Goal: Information Seeking & Learning: Learn about a topic

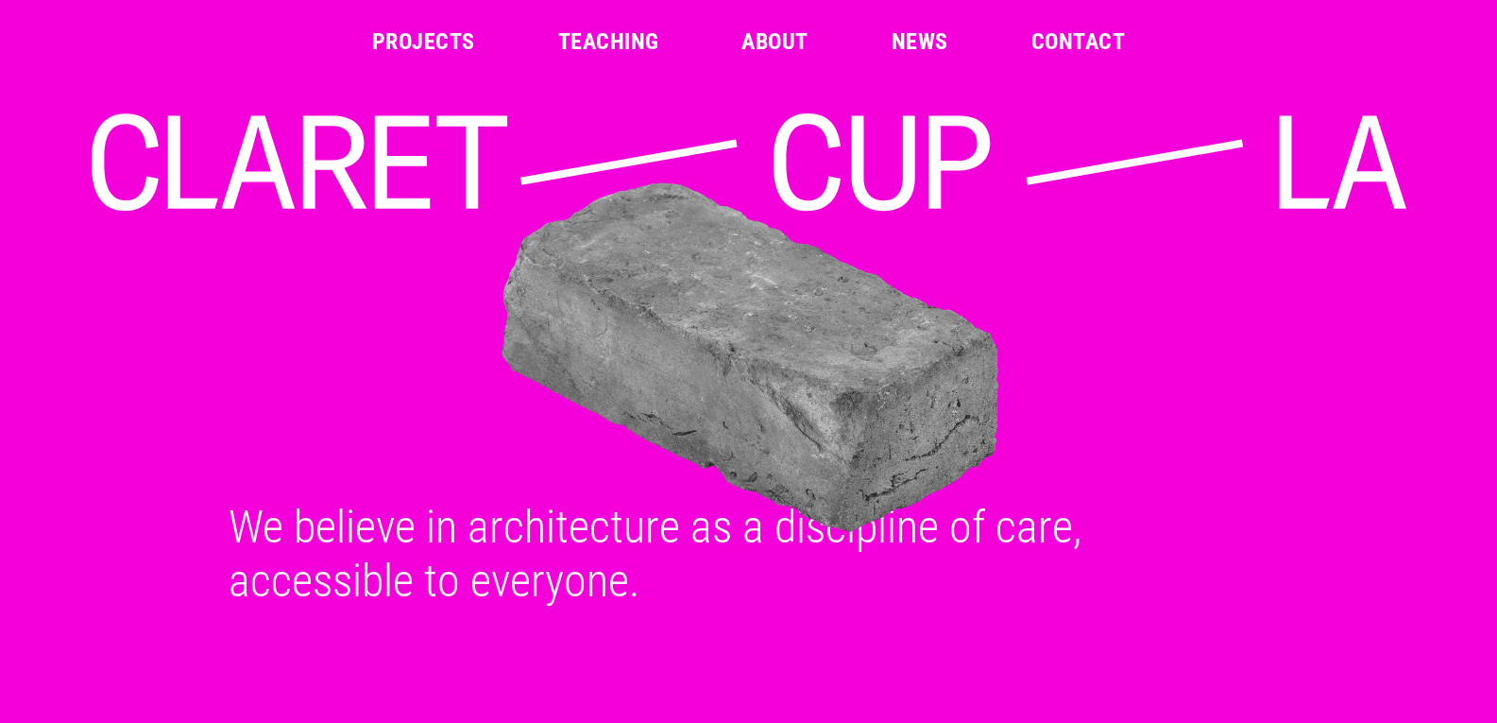
click at [430, 33] on link "Projects" at bounding box center [423, 41] width 103 height 23
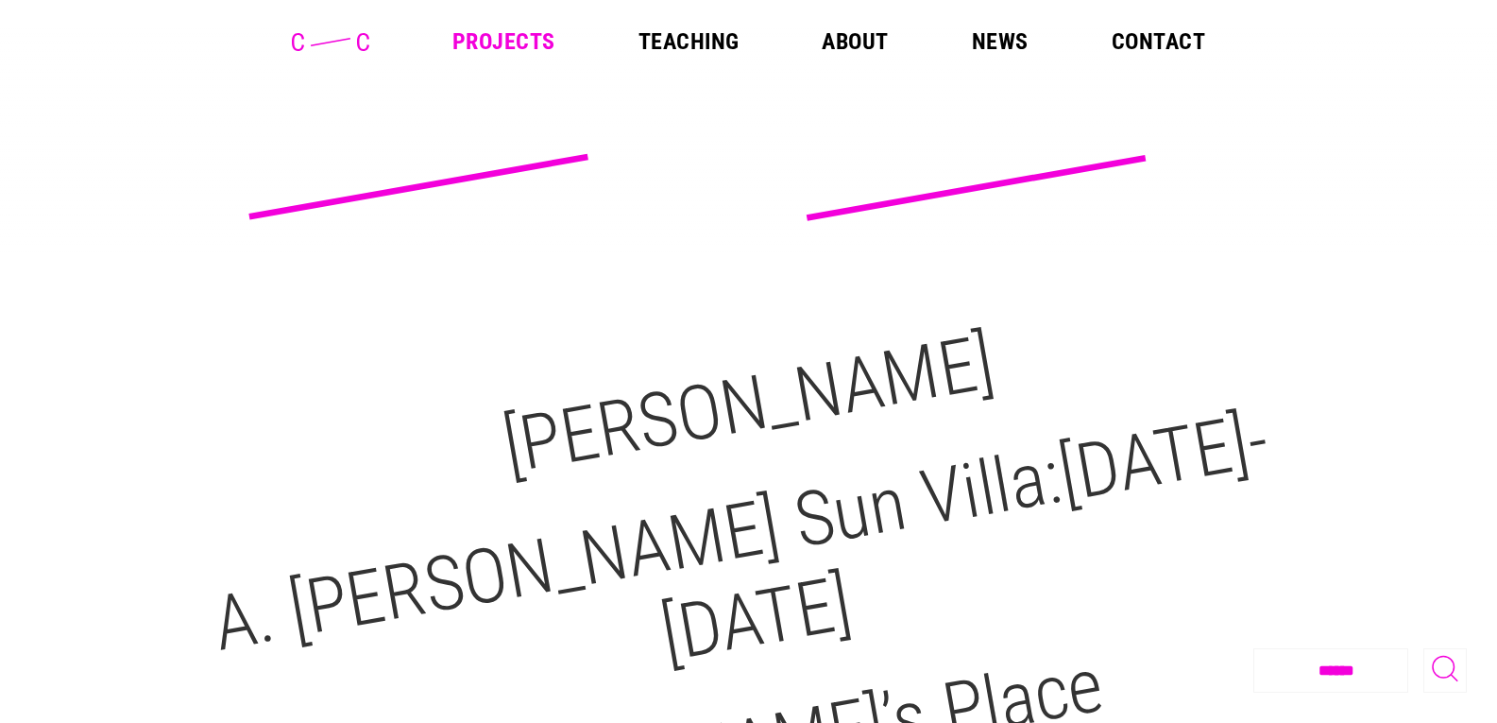
click at [522, 42] on link "Projects" at bounding box center [503, 41] width 103 height 23
click at [1348, 672] on select "**********" at bounding box center [1342, 670] width 176 height 43
select select "**********"
click at [1254, 649] on select "**********" at bounding box center [1342, 670] width 176 height 43
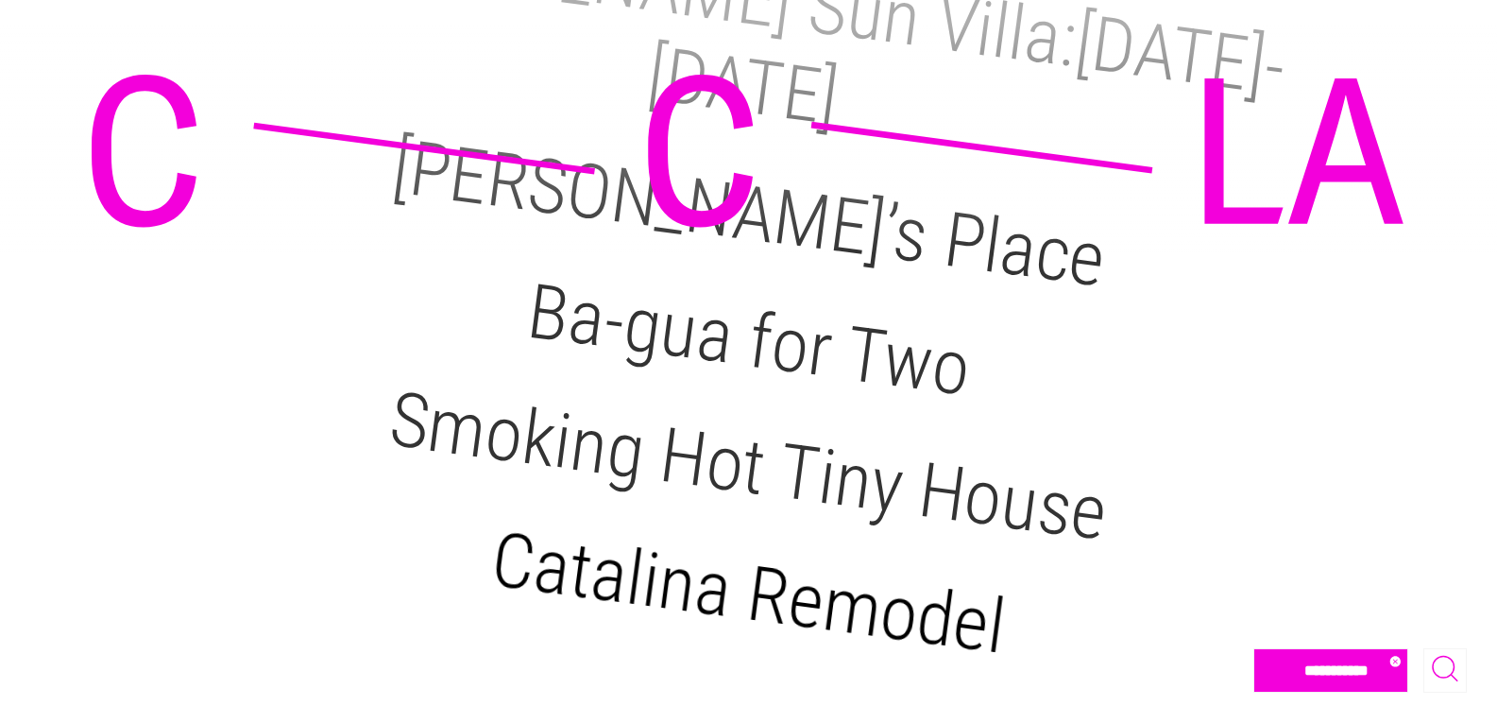
scroll to position [528, 0]
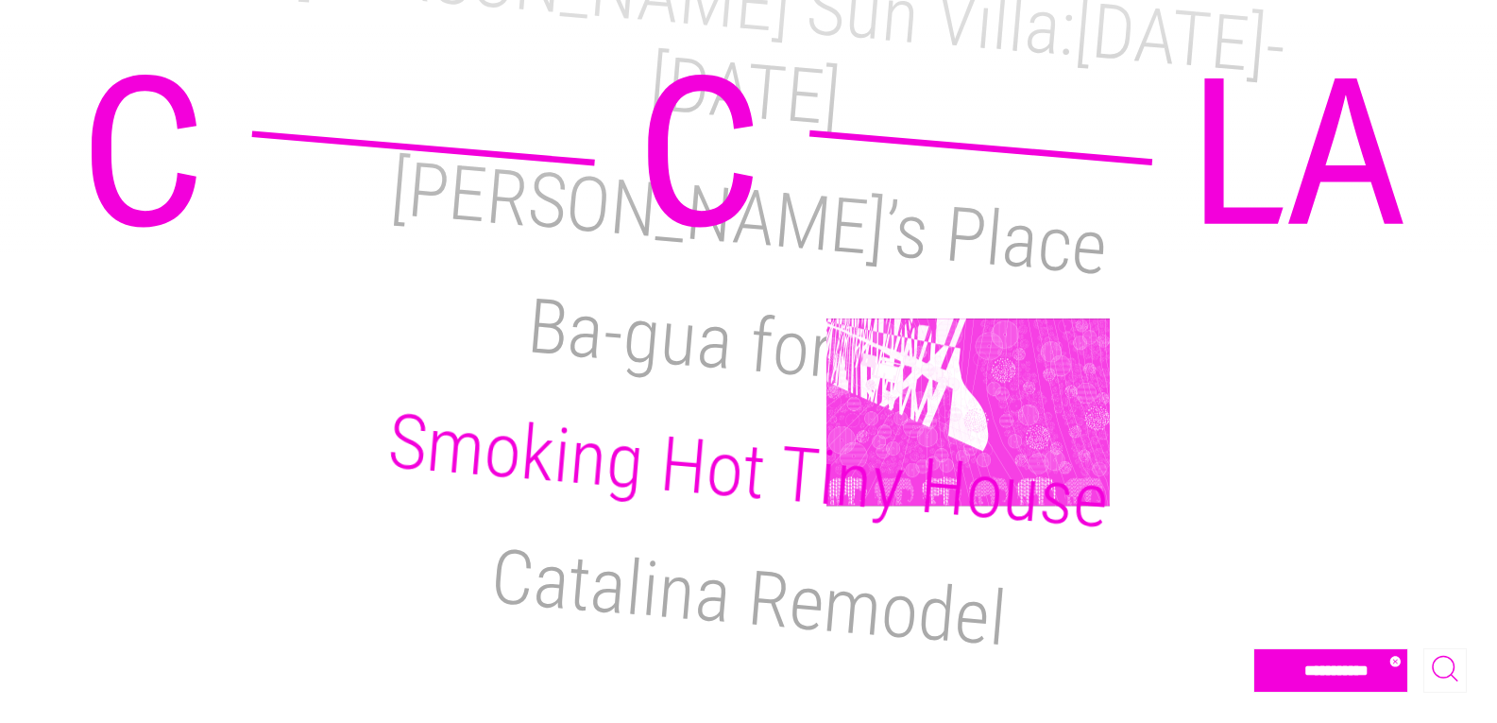
click at [968, 412] on h2 "Smoking Hot Tiny House" at bounding box center [747, 472] width 727 height 149
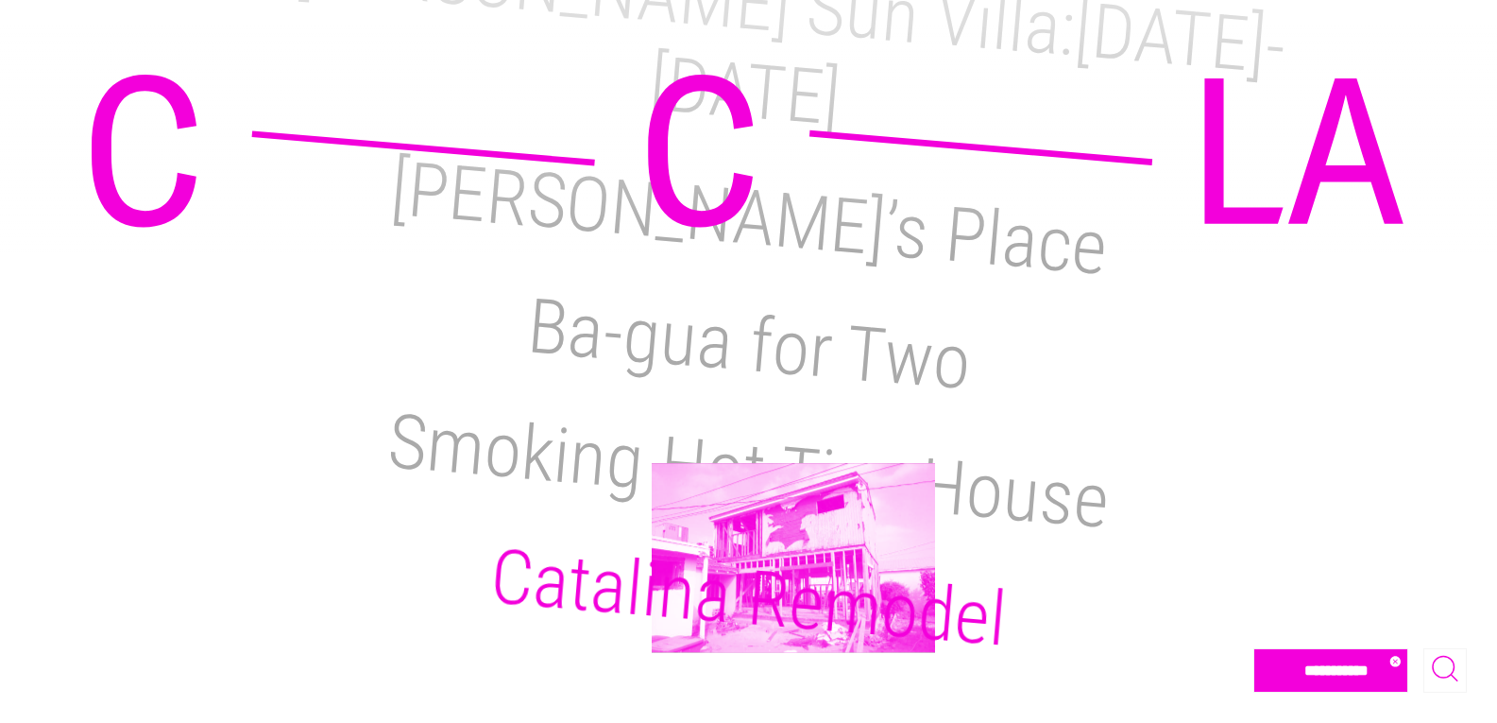
click at [793, 557] on h2 "Catalina Remodel" at bounding box center [748, 598] width 522 height 131
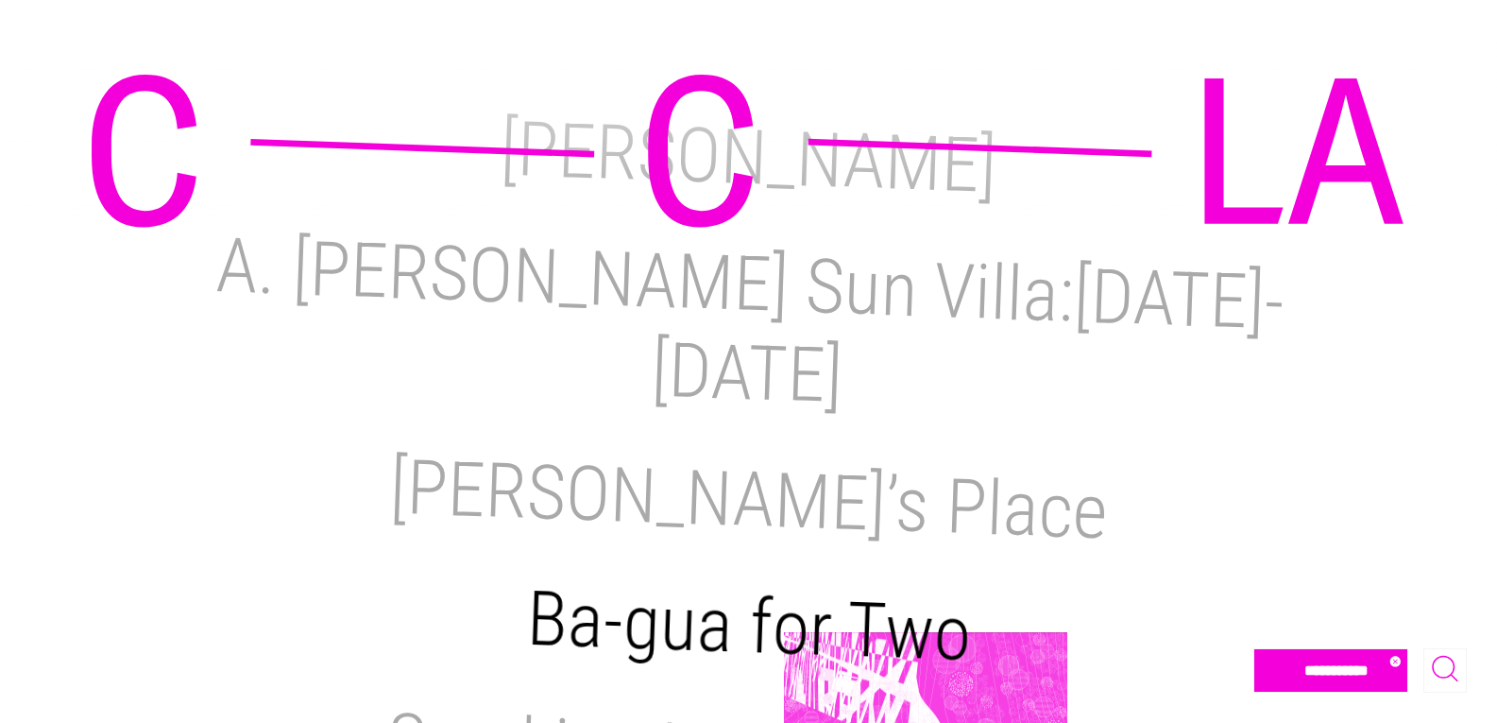
scroll to position [245, 0]
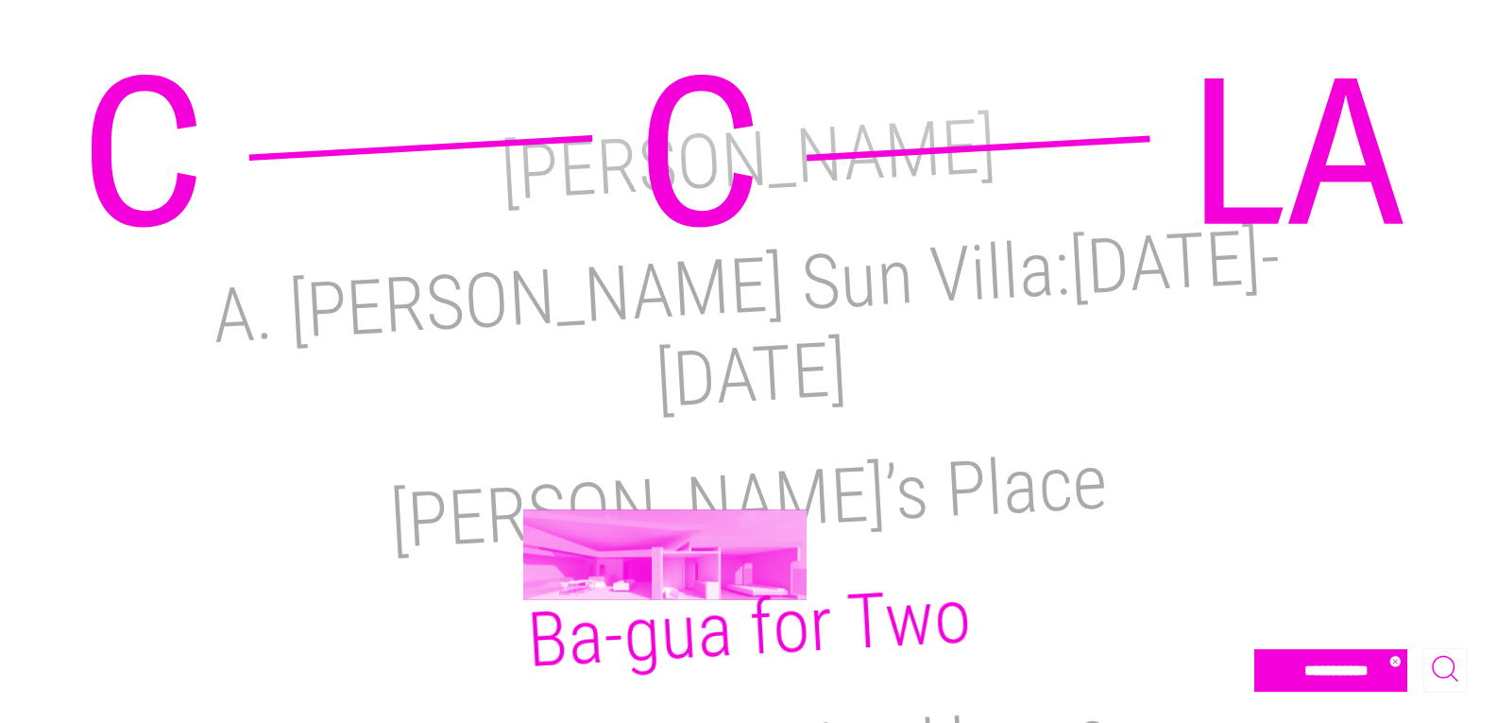
click at [665, 571] on h2 "Ba-gua for Two" at bounding box center [748, 627] width 449 height 113
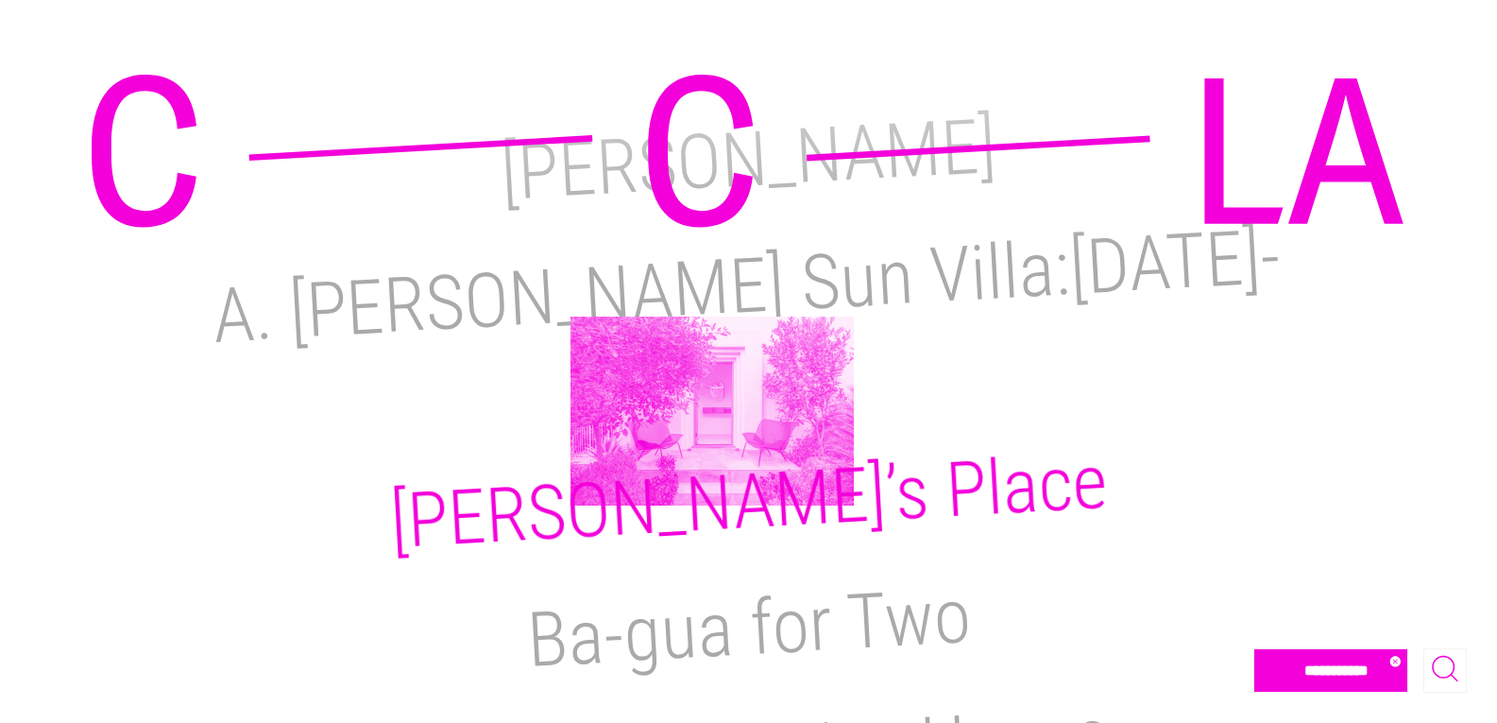
click at [712, 437] on h2 "Reimi’s Place" at bounding box center [748, 501] width 722 height 128
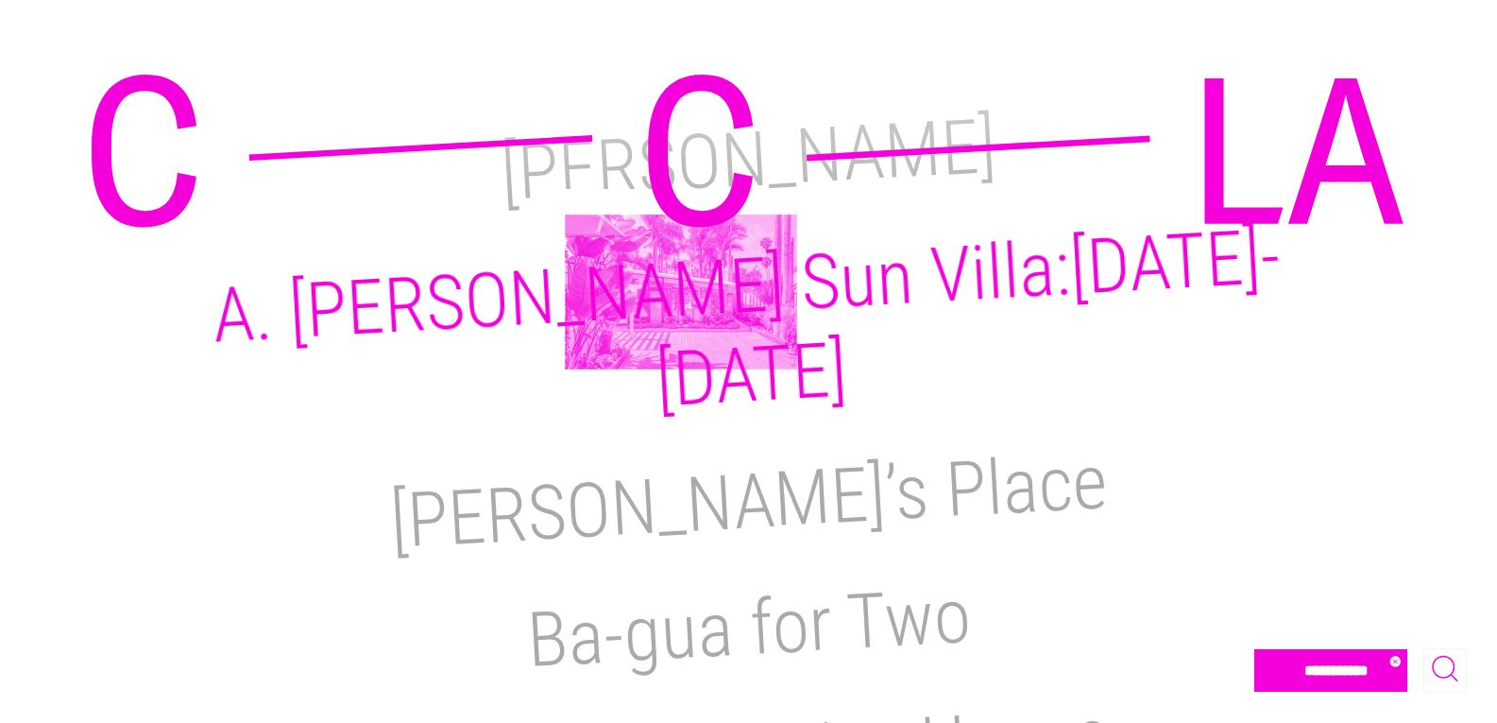
click at [681, 292] on h2 "A. [PERSON_NAME] Sun Villa:[DATE]-[DATE]" at bounding box center [746, 319] width 1072 height 213
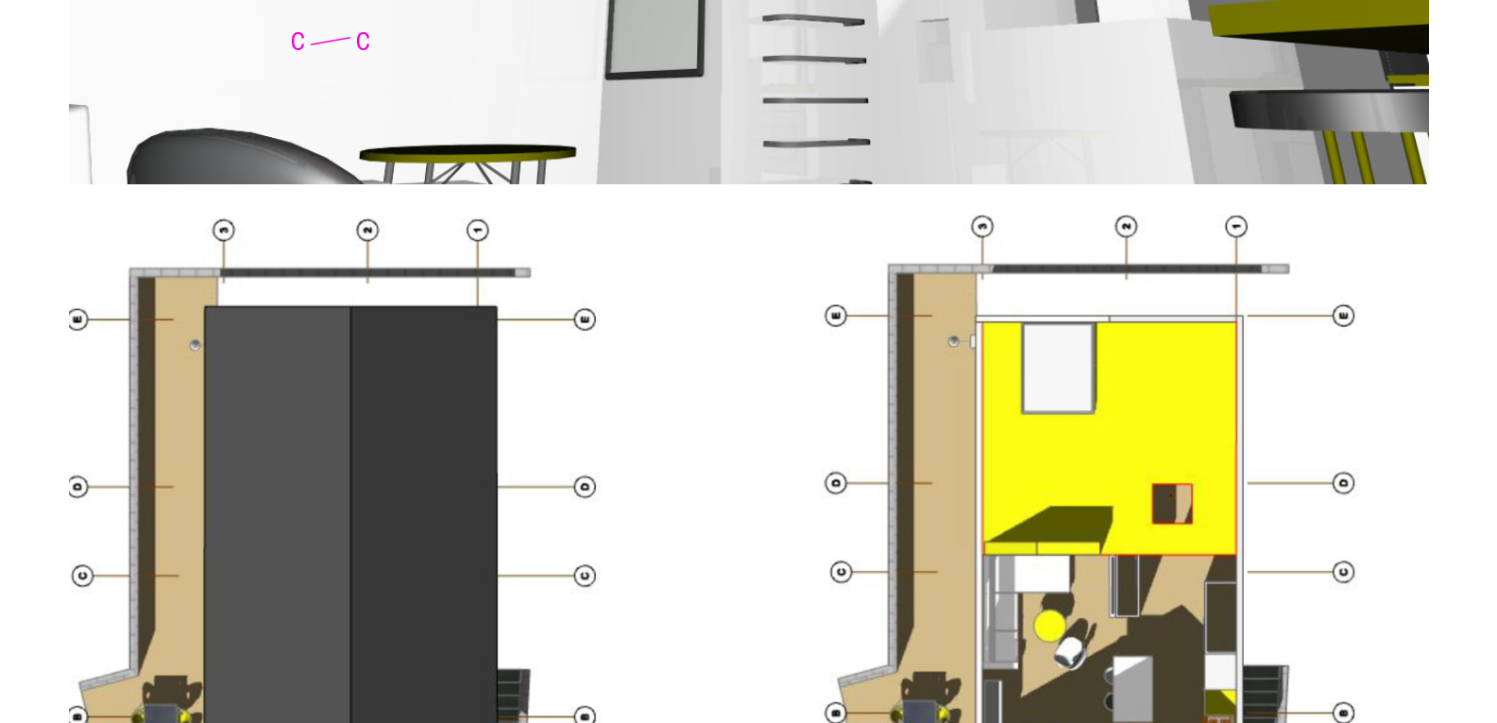
scroll to position [3589, 0]
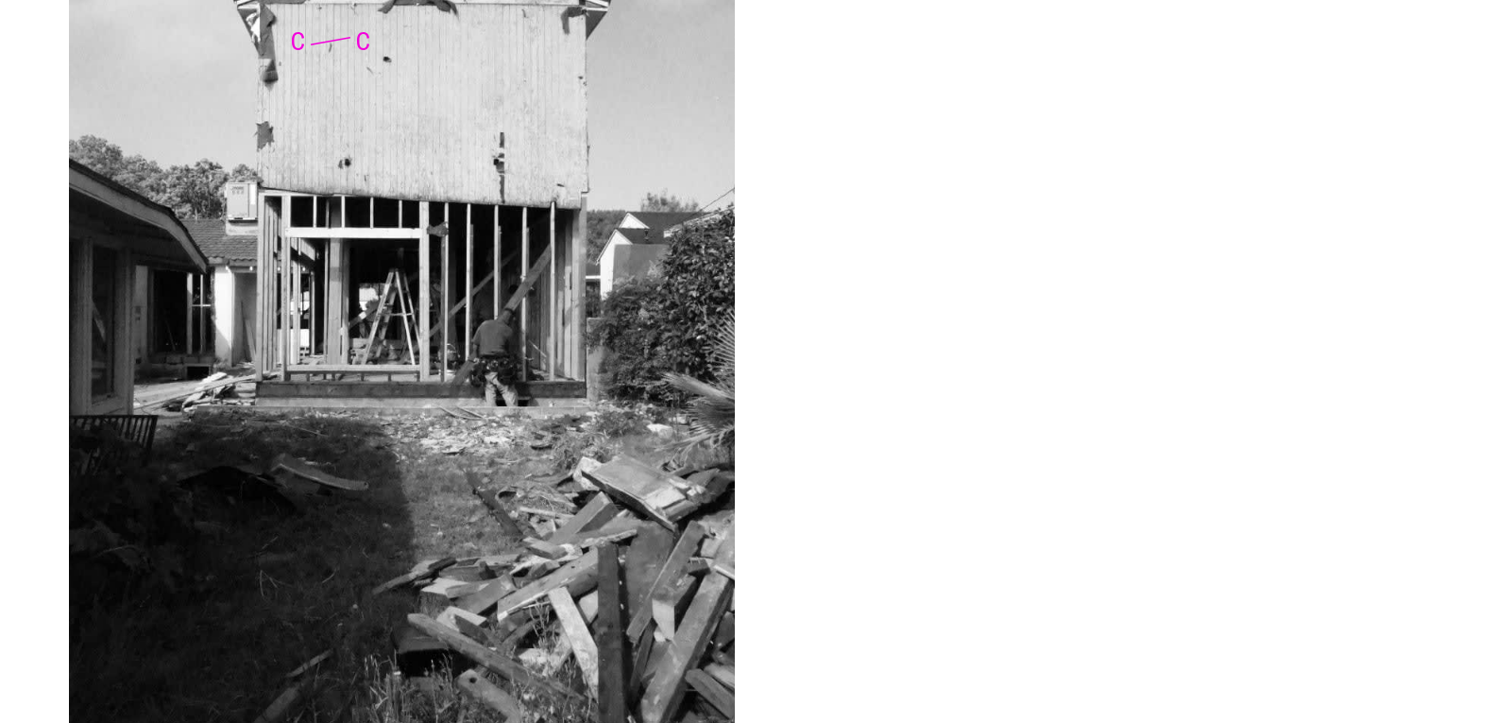
scroll to position [1889, 0]
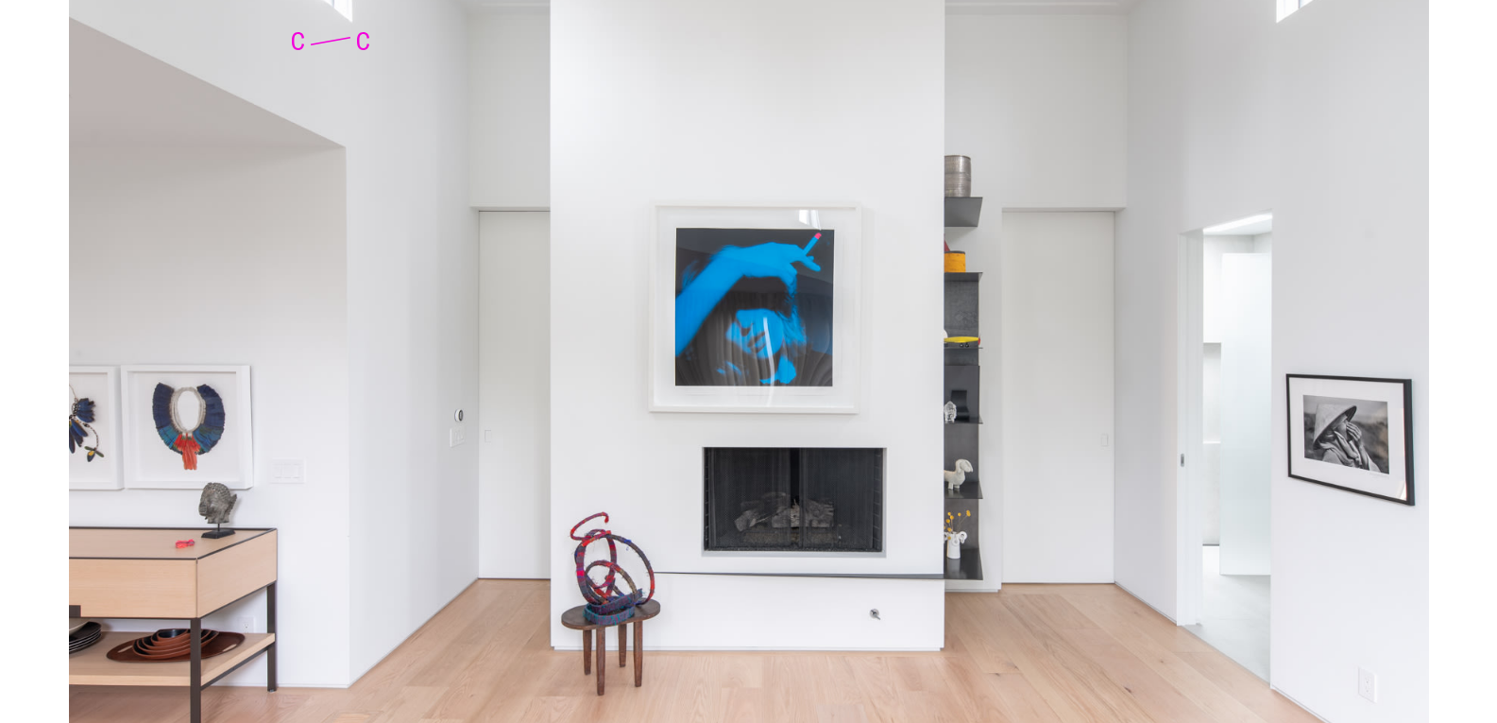
scroll to position [3400, 0]
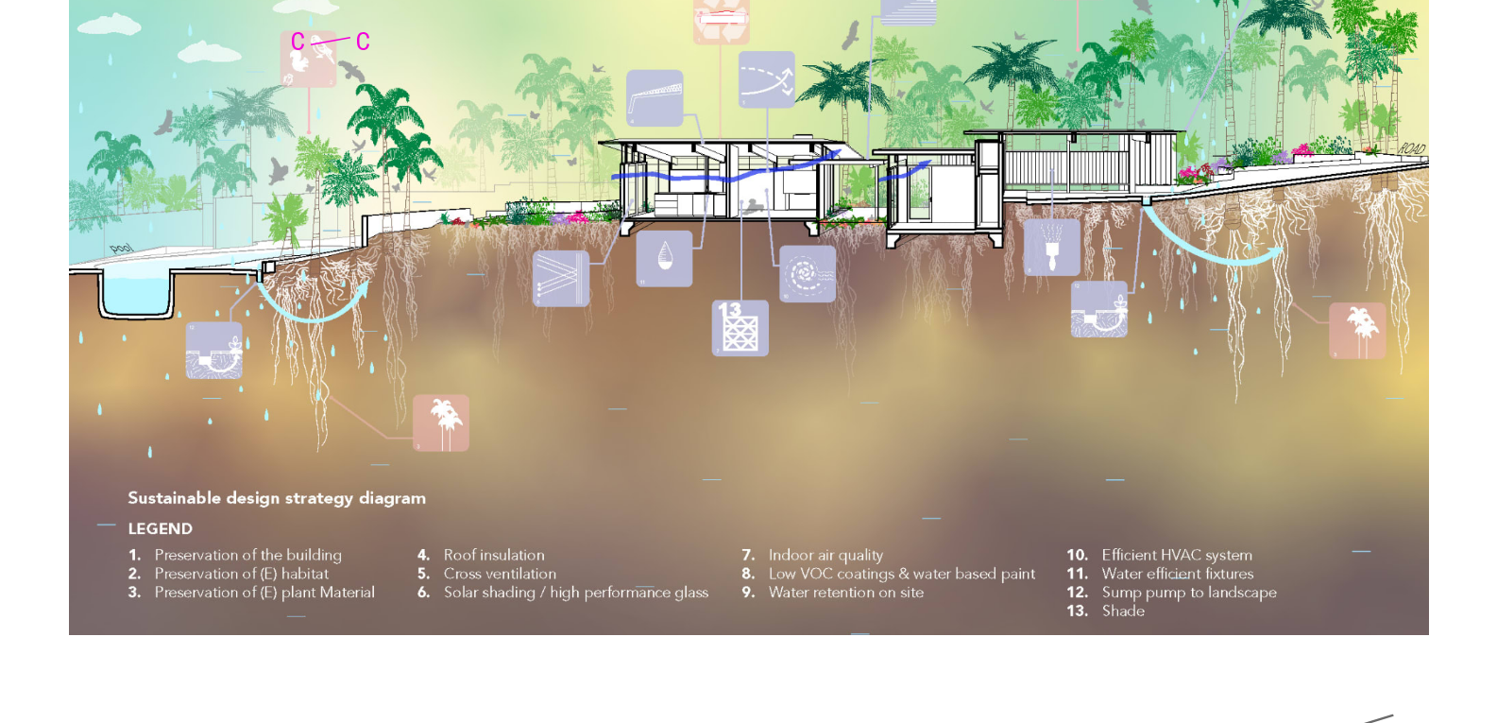
scroll to position [14262, 0]
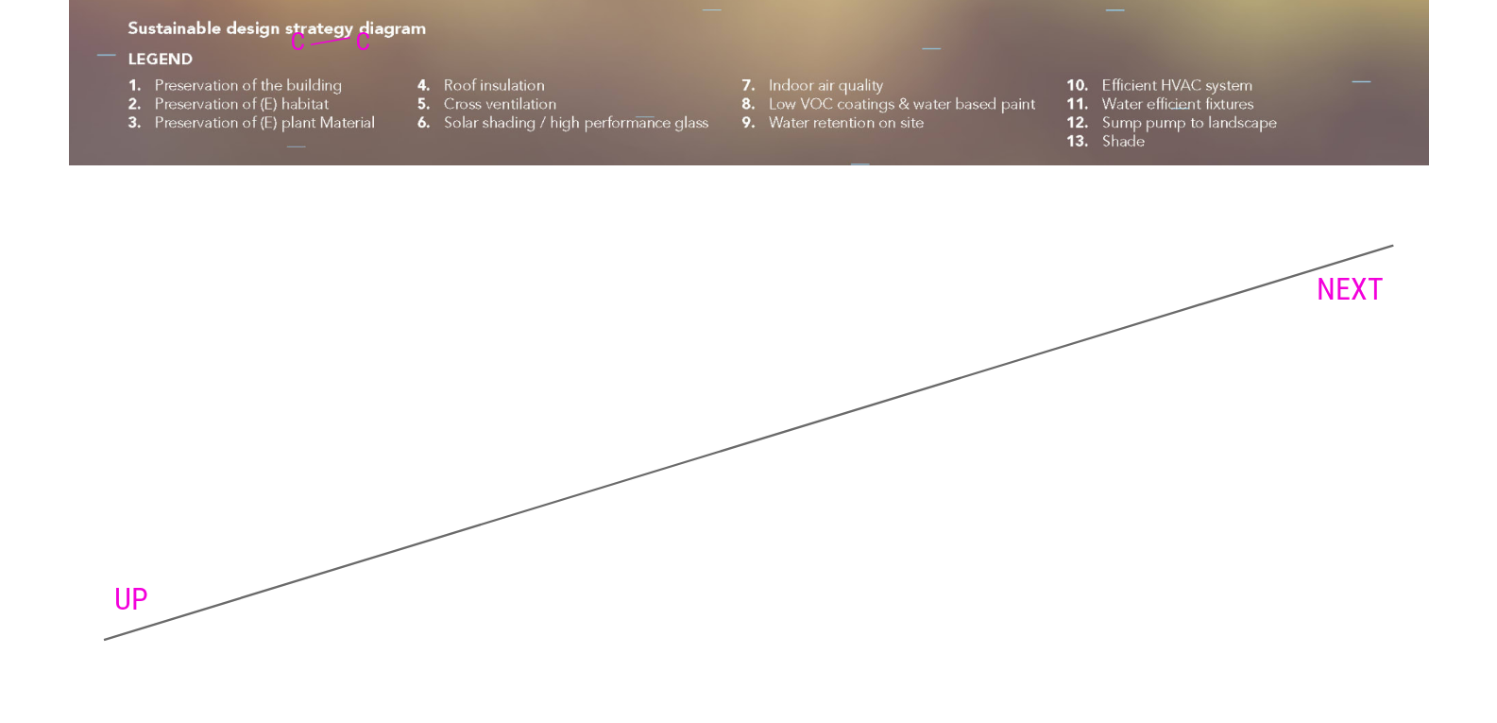
click at [136, 597] on link "UP" at bounding box center [131, 599] width 34 height 36
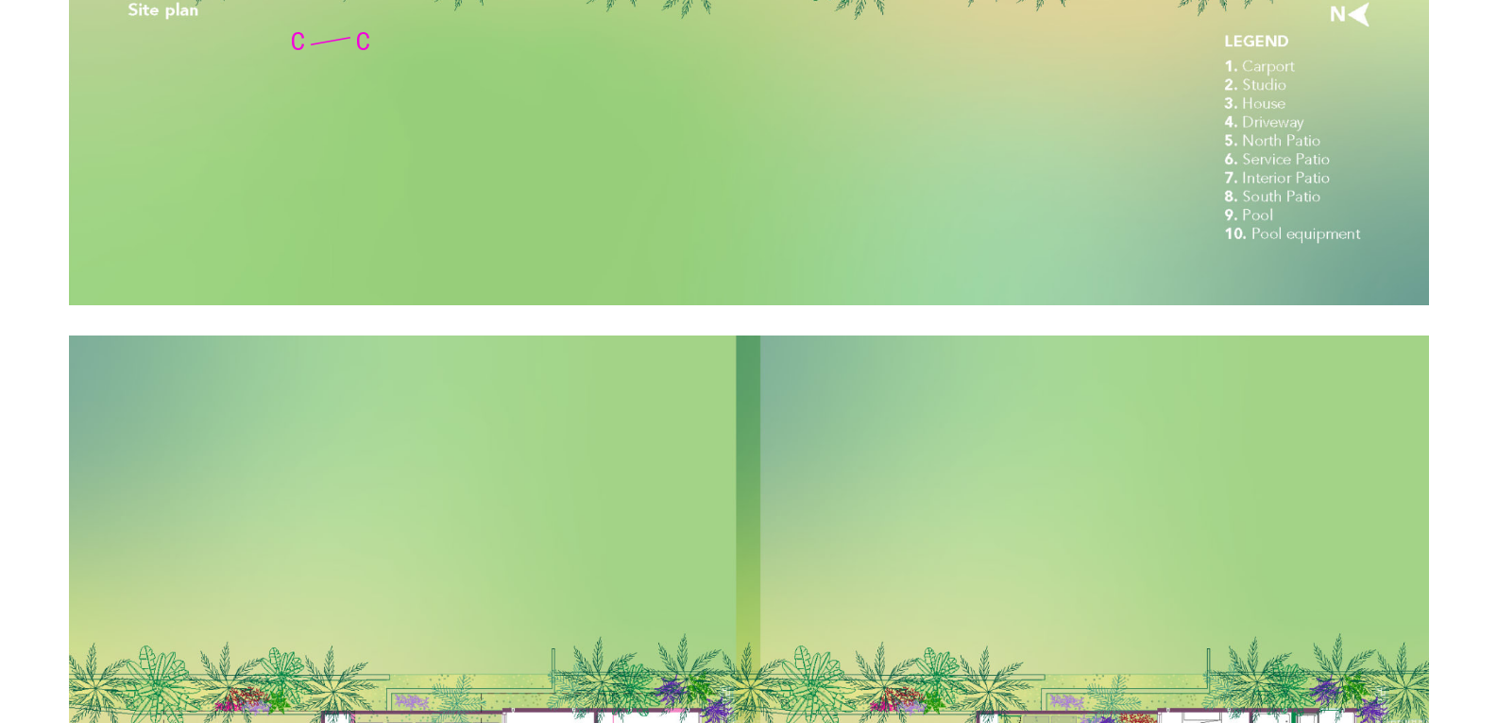
scroll to position [14357, 0]
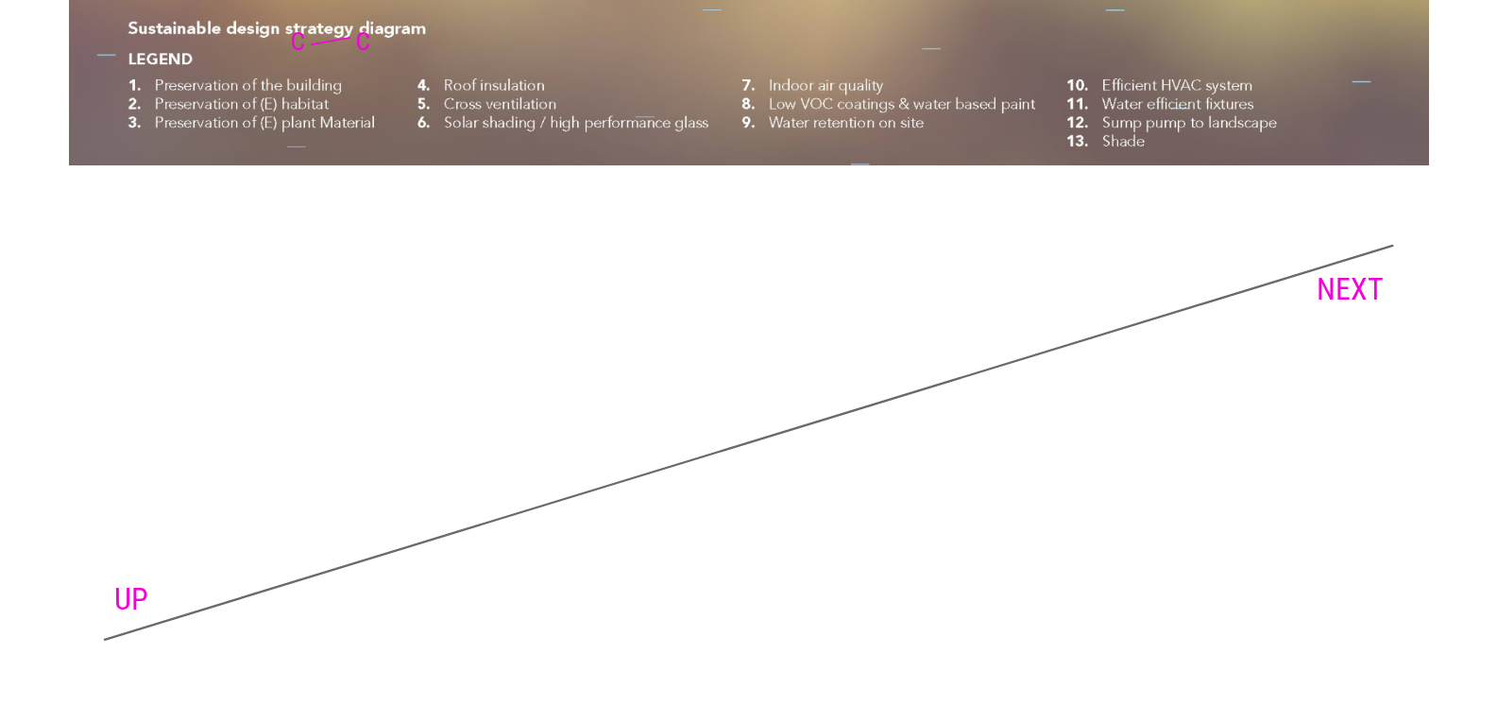
click at [1362, 281] on link "NEXT" at bounding box center [1350, 289] width 67 height 36
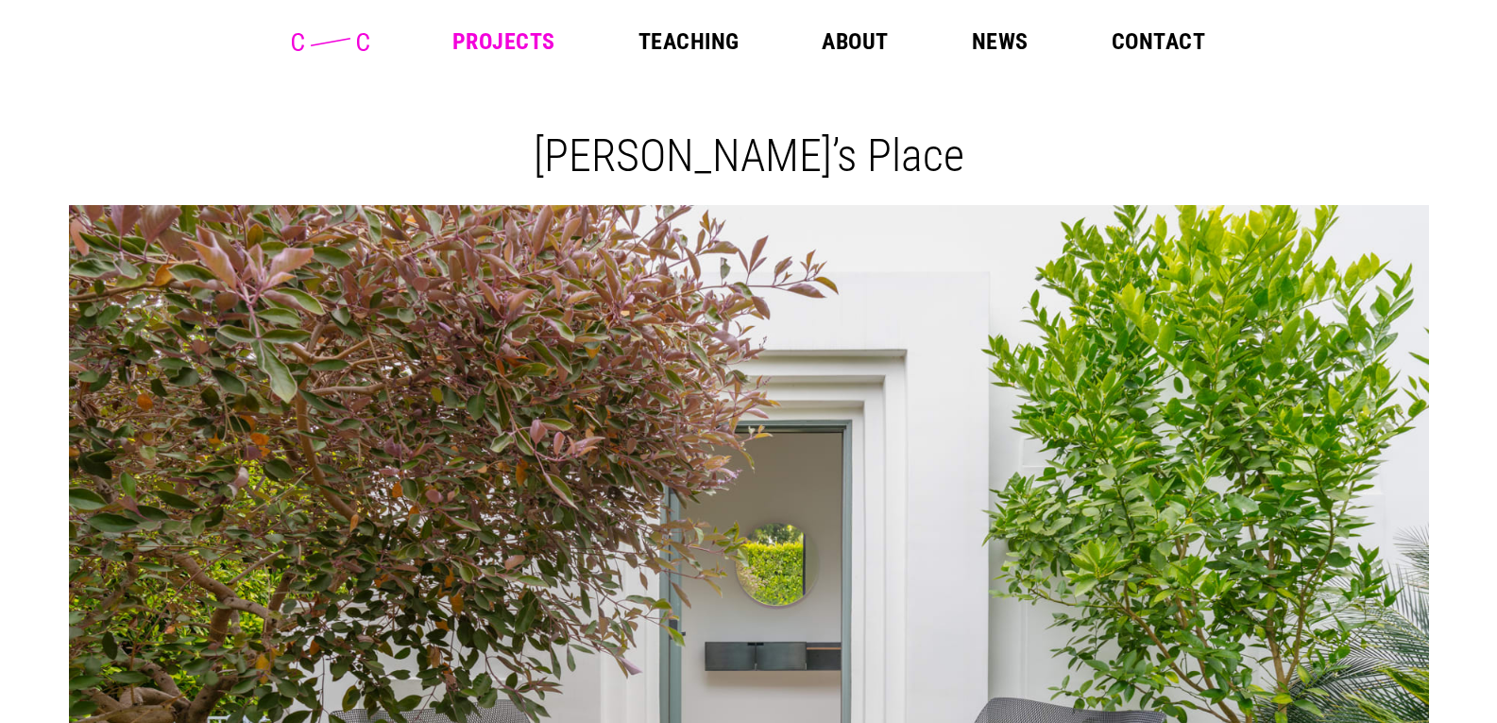
click at [511, 38] on link "Projects" at bounding box center [503, 41] width 103 height 23
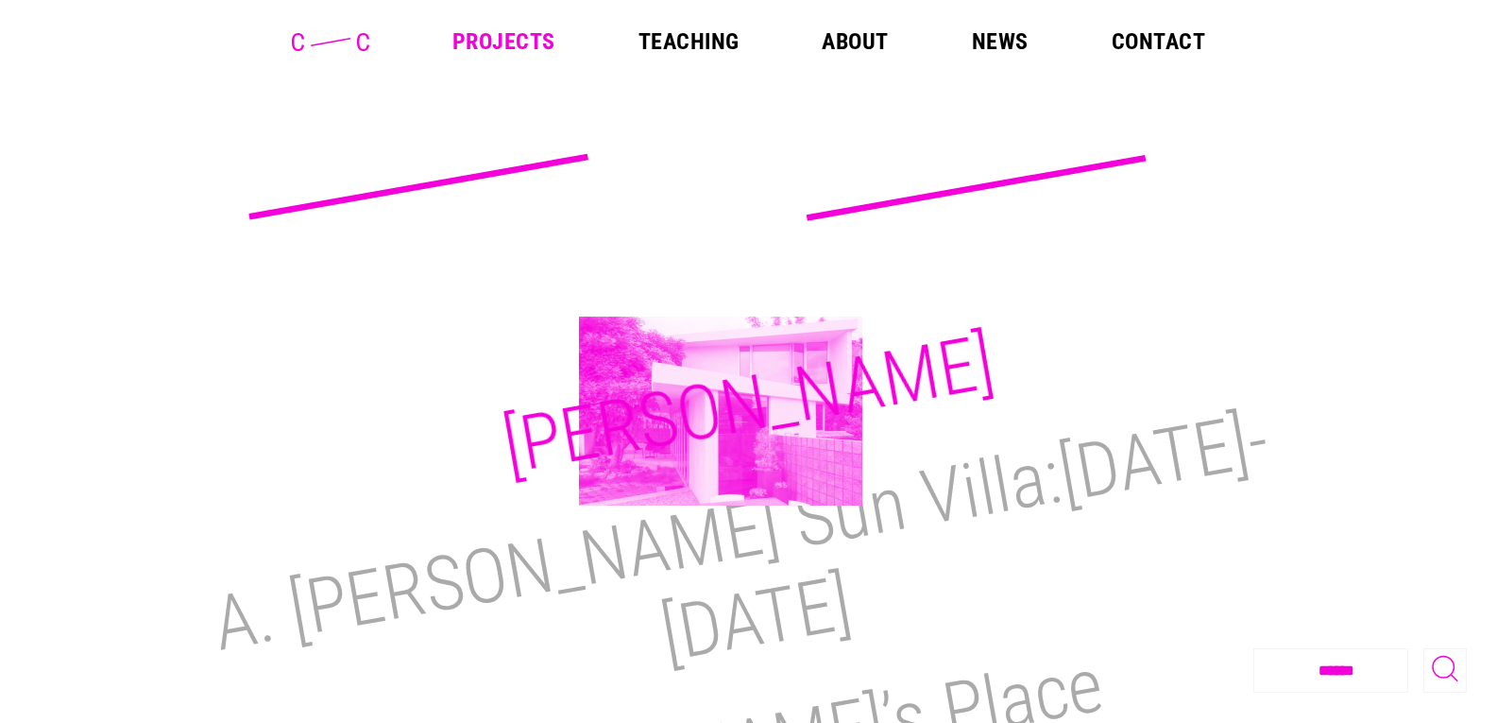
click at [721, 411] on h2 "[PERSON_NAME]" at bounding box center [748, 405] width 503 height 174
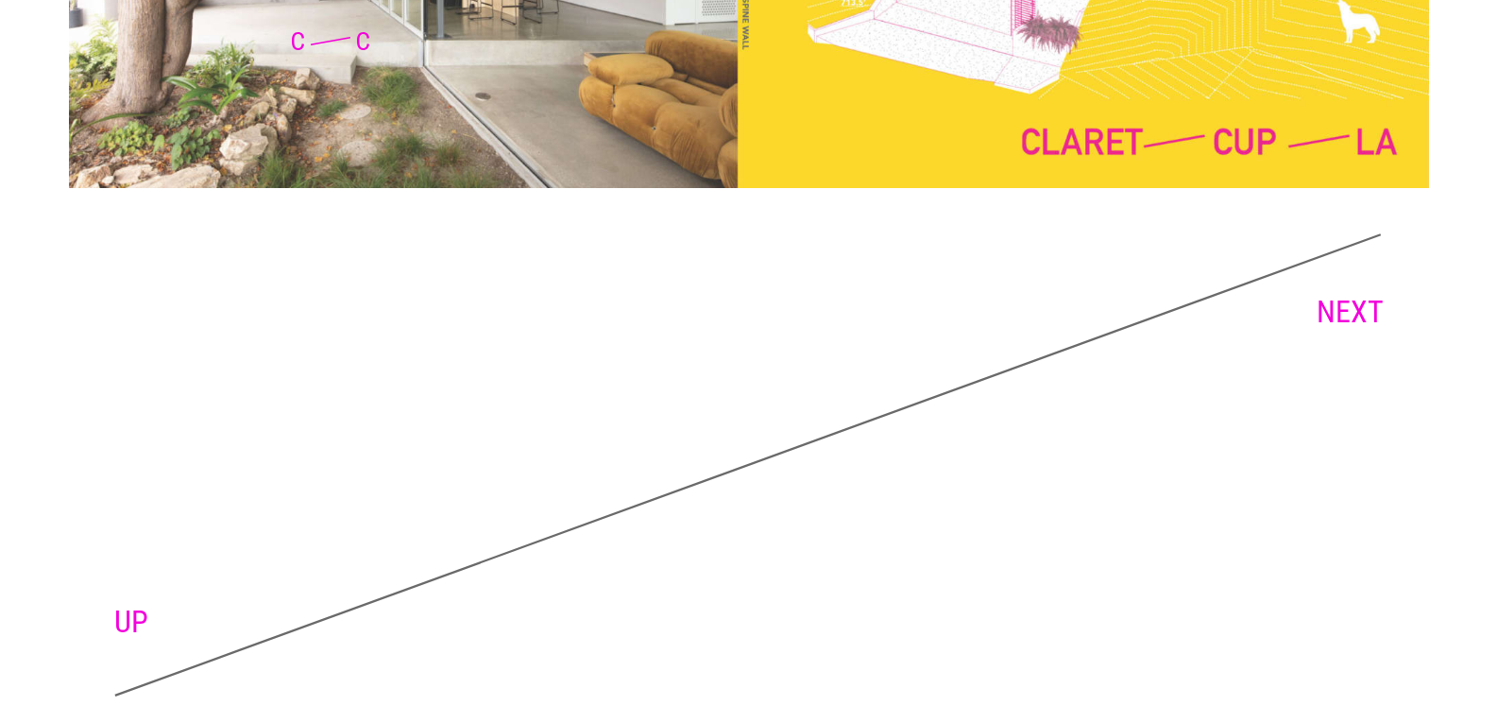
scroll to position [4884, 0]
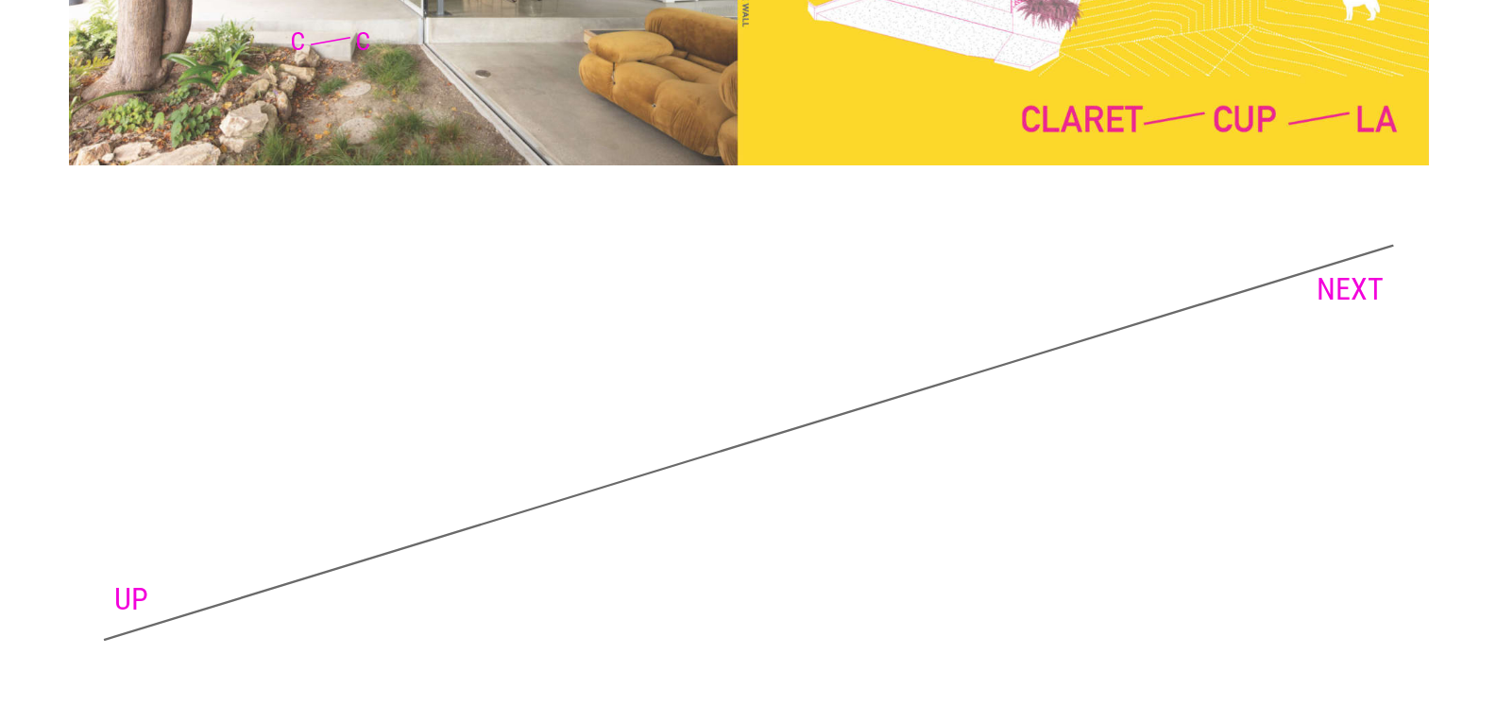
click at [1346, 286] on link "NEXT" at bounding box center [1350, 289] width 67 height 36
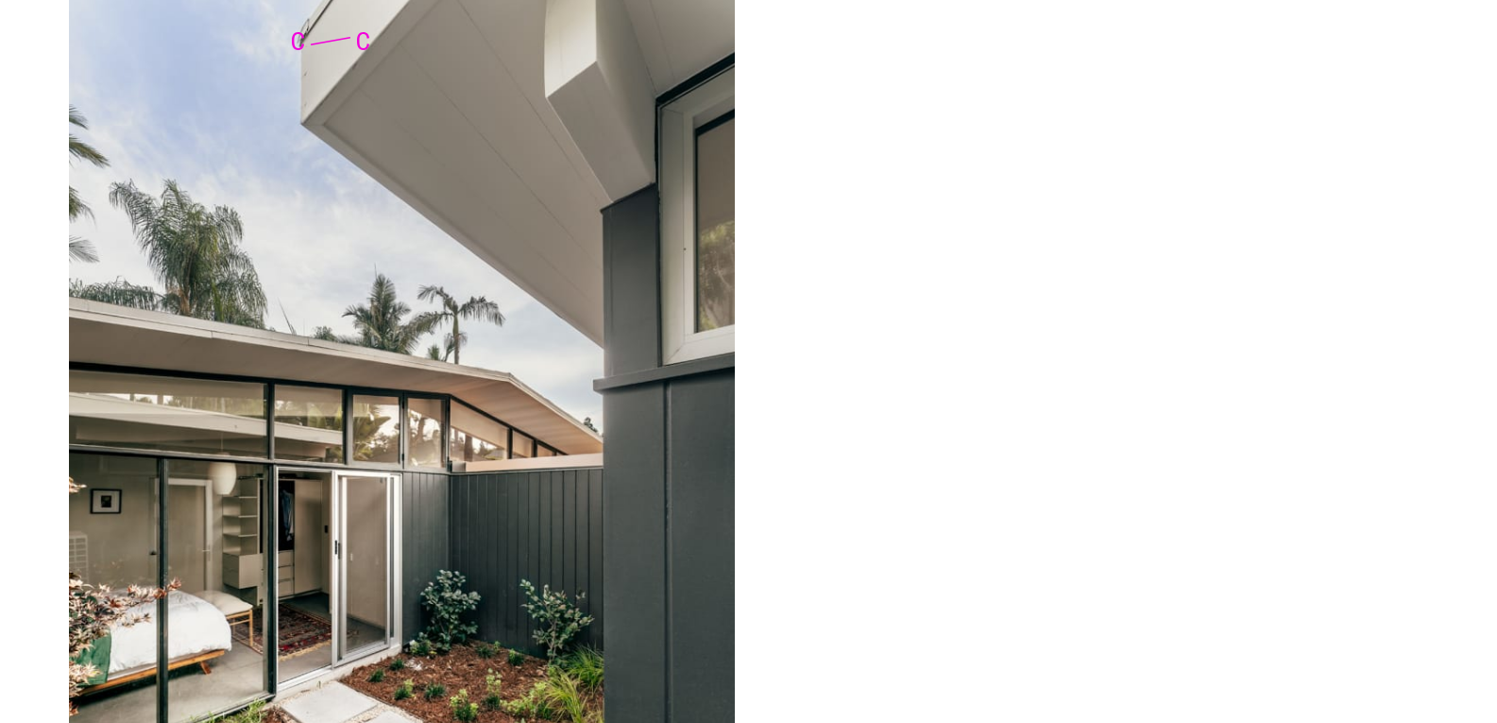
scroll to position [14357, 0]
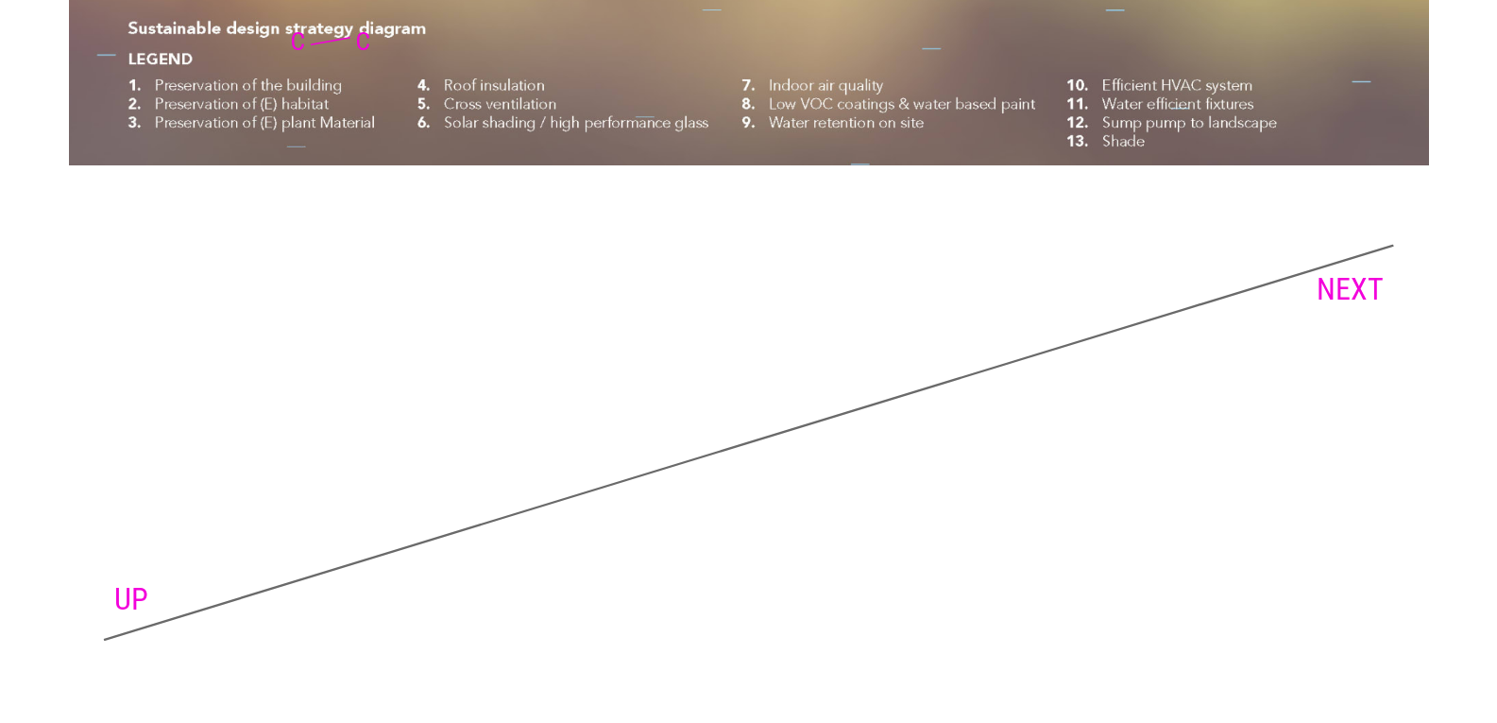
click at [1354, 287] on link "NEXT" at bounding box center [1350, 289] width 67 height 36
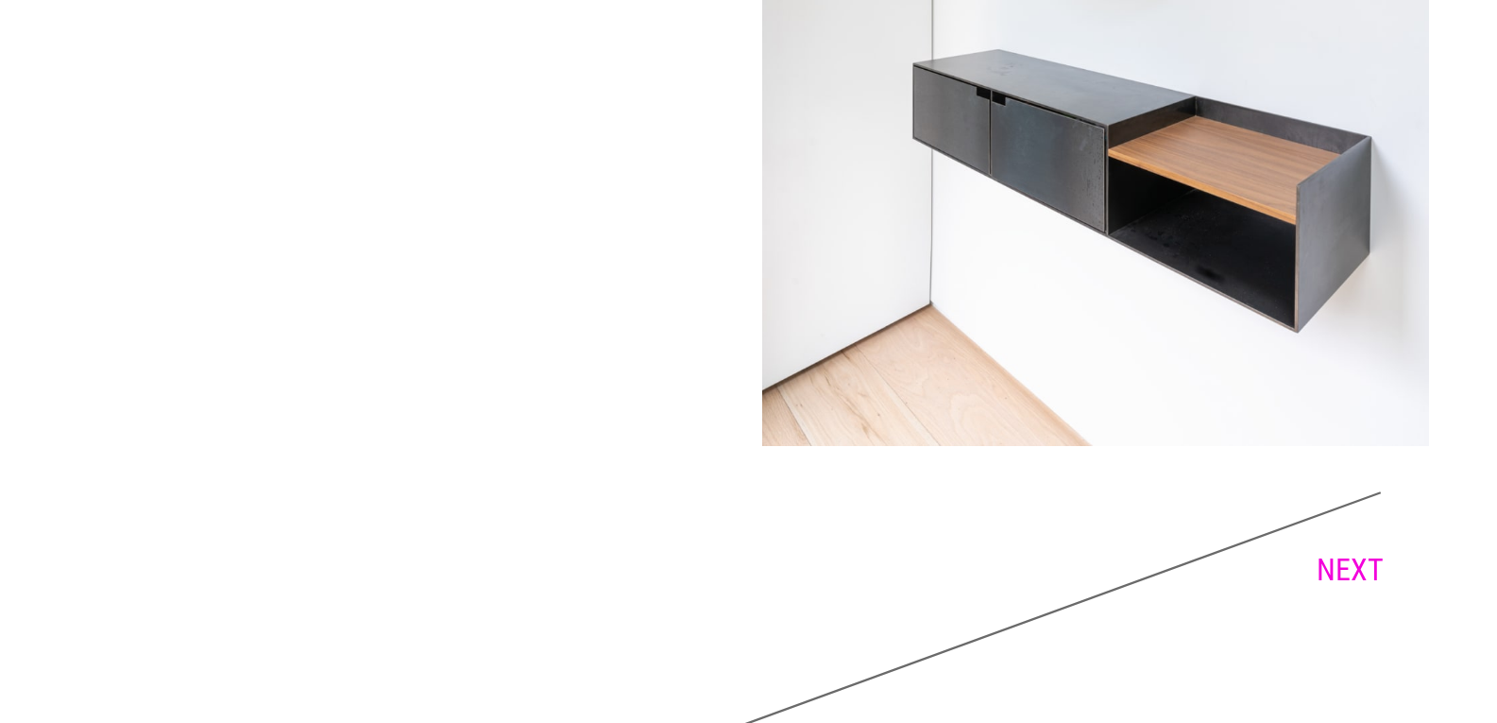
scroll to position [11406, 0]
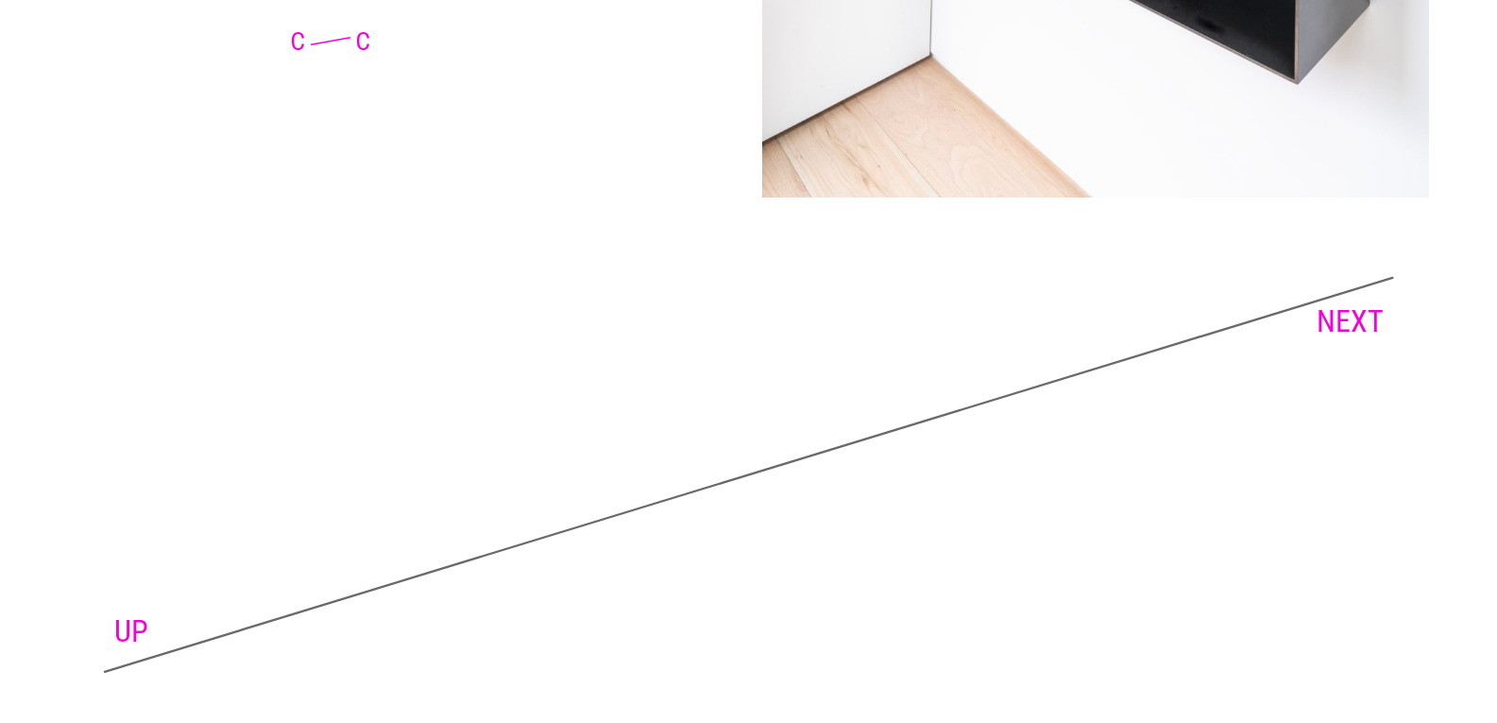
click at [1339, 303] on link "NEXT" at bounding box center [1350, 321] width 67 height 36
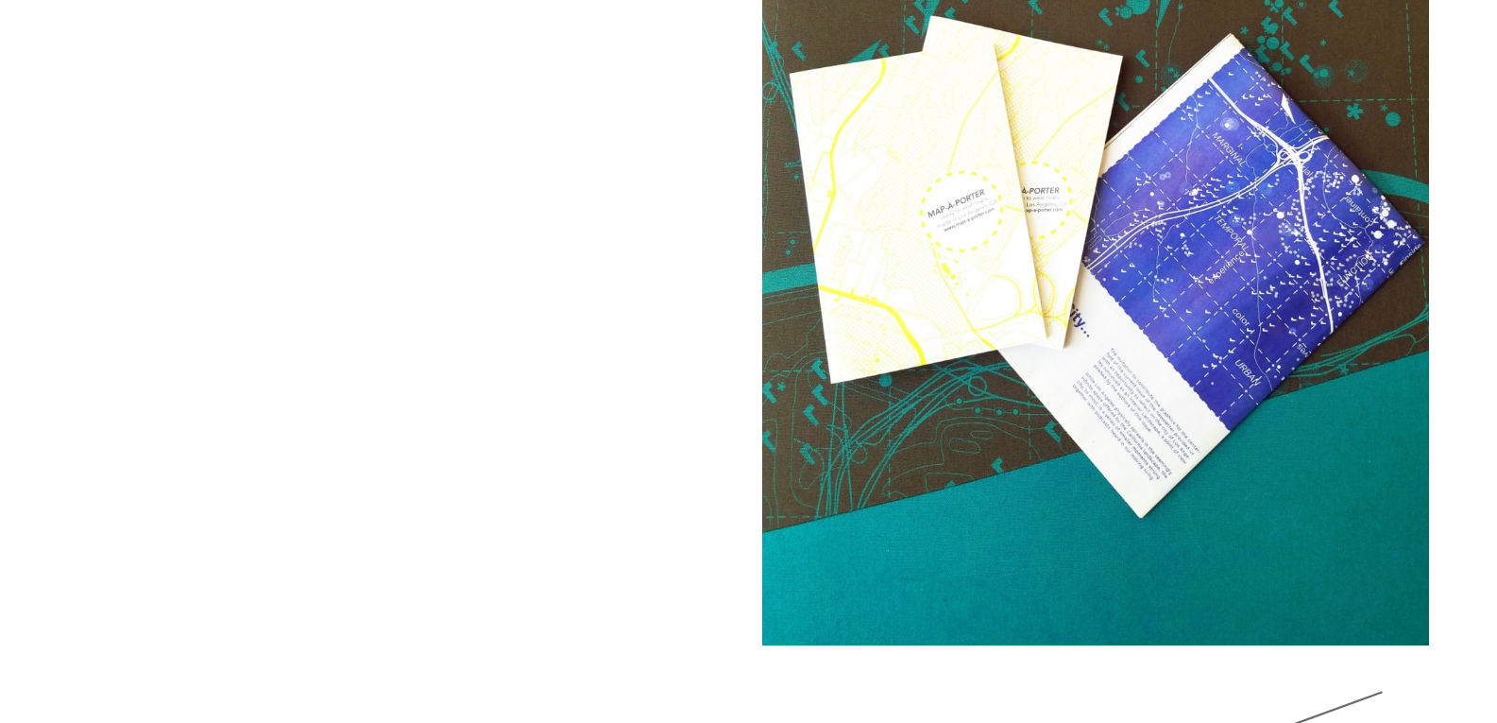
scroll to position [4360, 0]
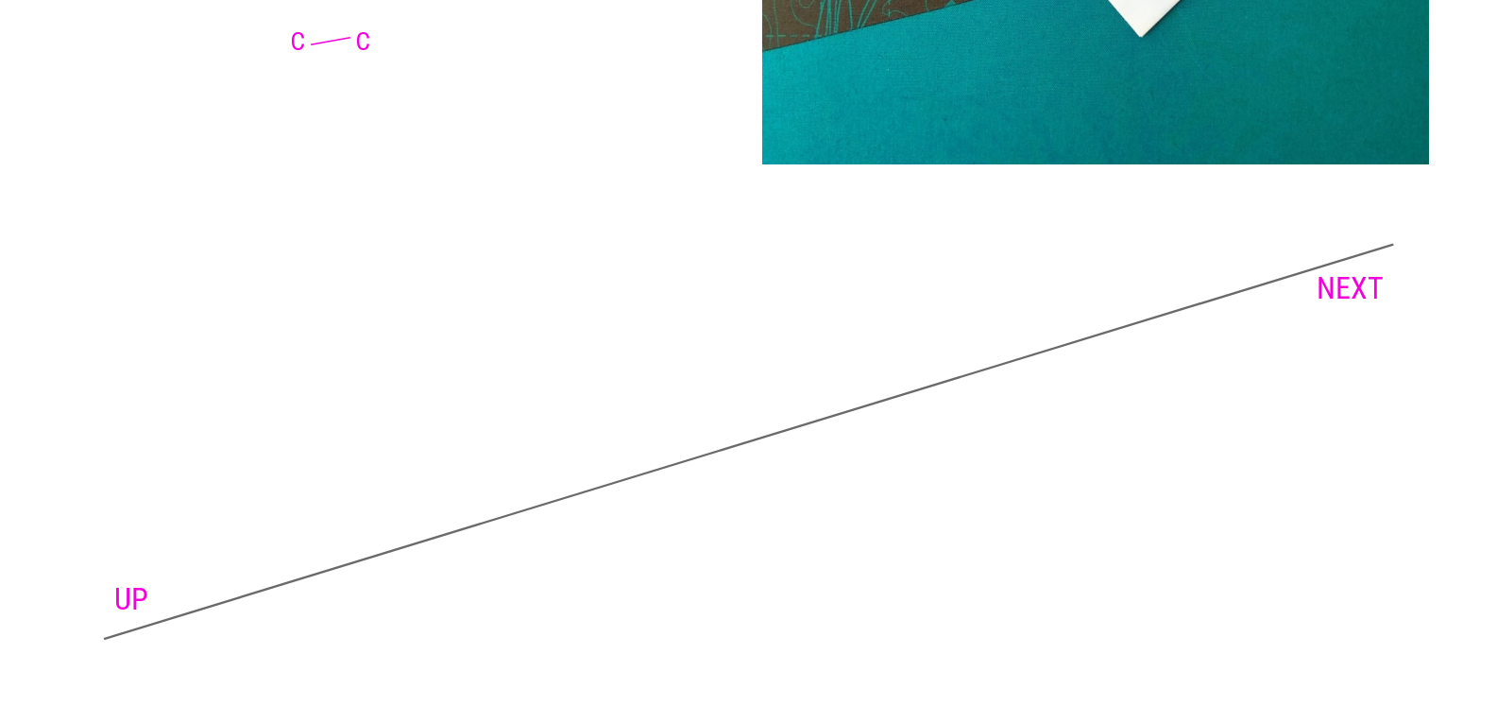
click at [1346, 290] on link "NEXT" at bounding box center [1350, 288] width 67 height 36
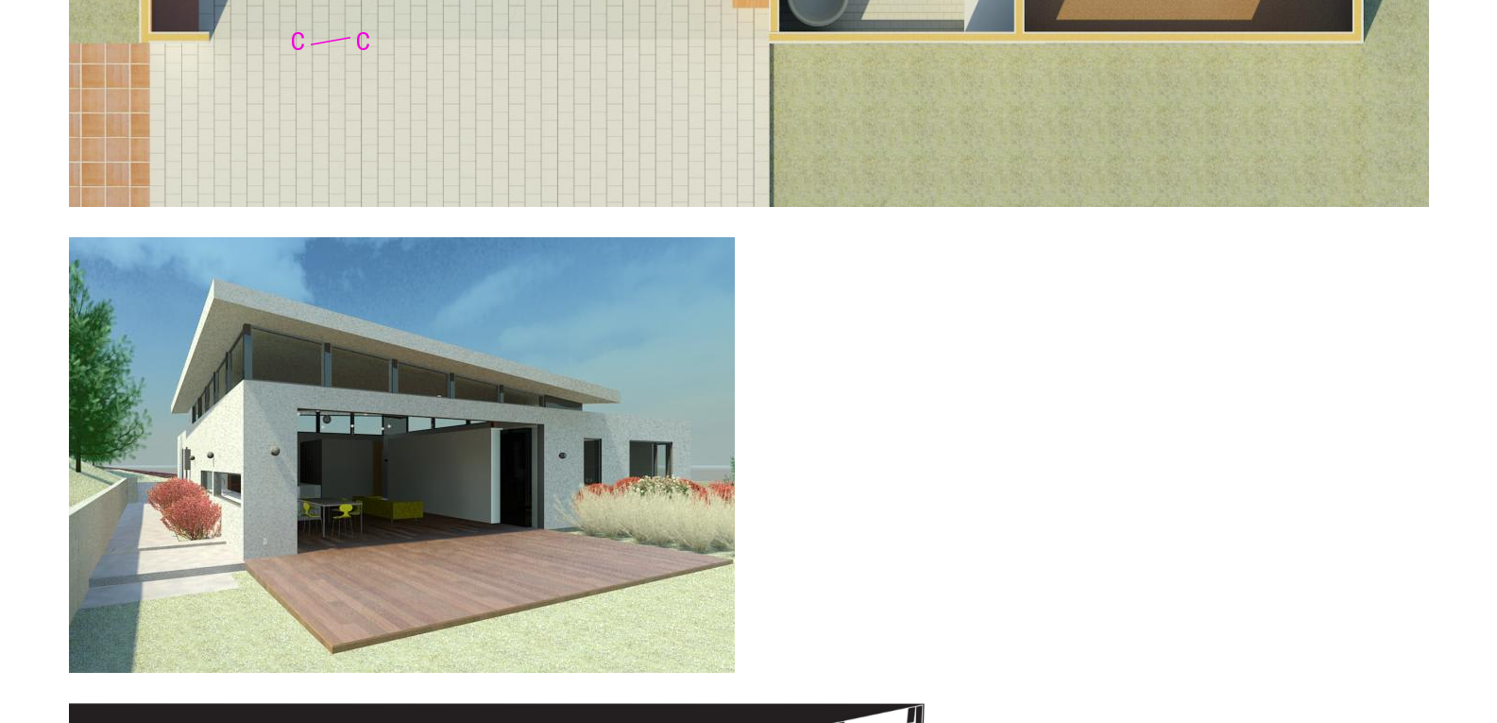
scroll to position [7586, 0]
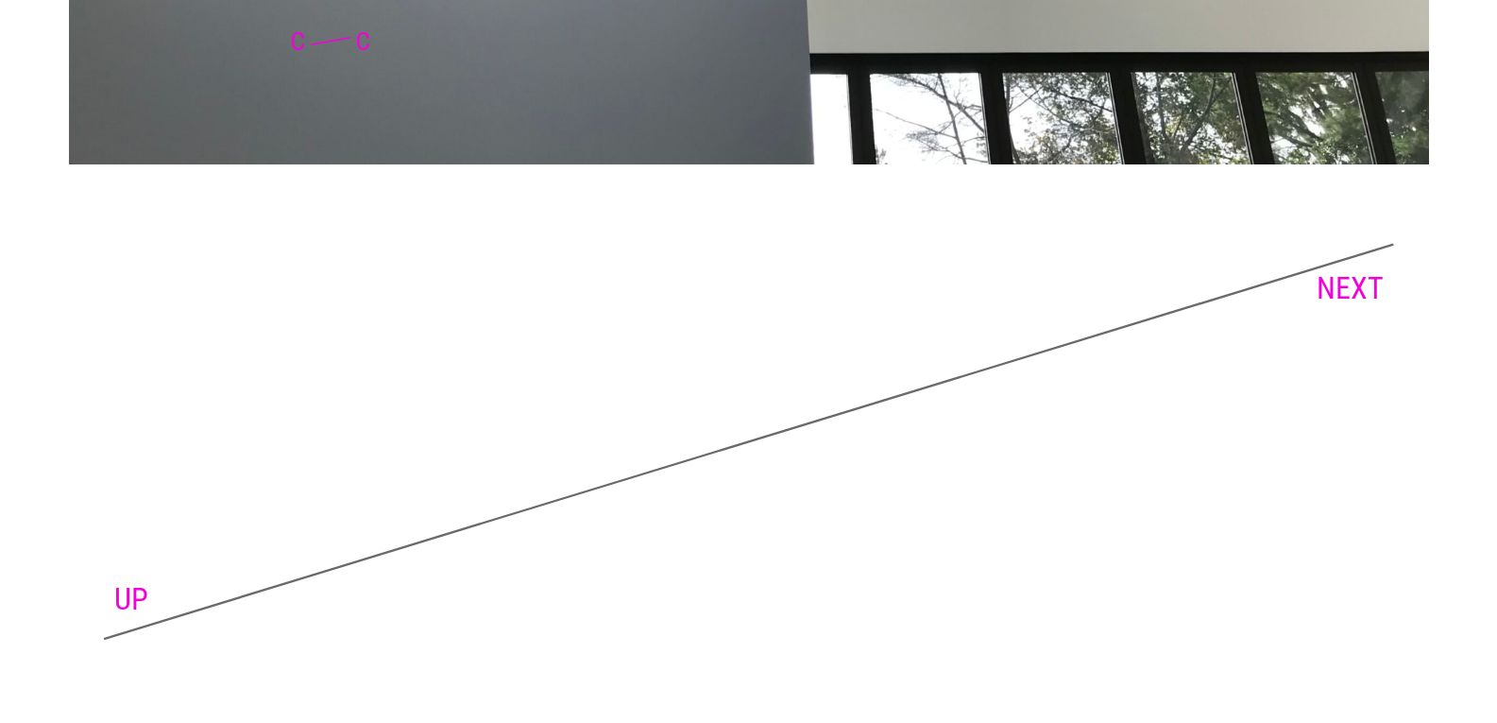
click at [1355, 279] on link "NEXT" at bounding box center [1350, 288] width 67 height 36
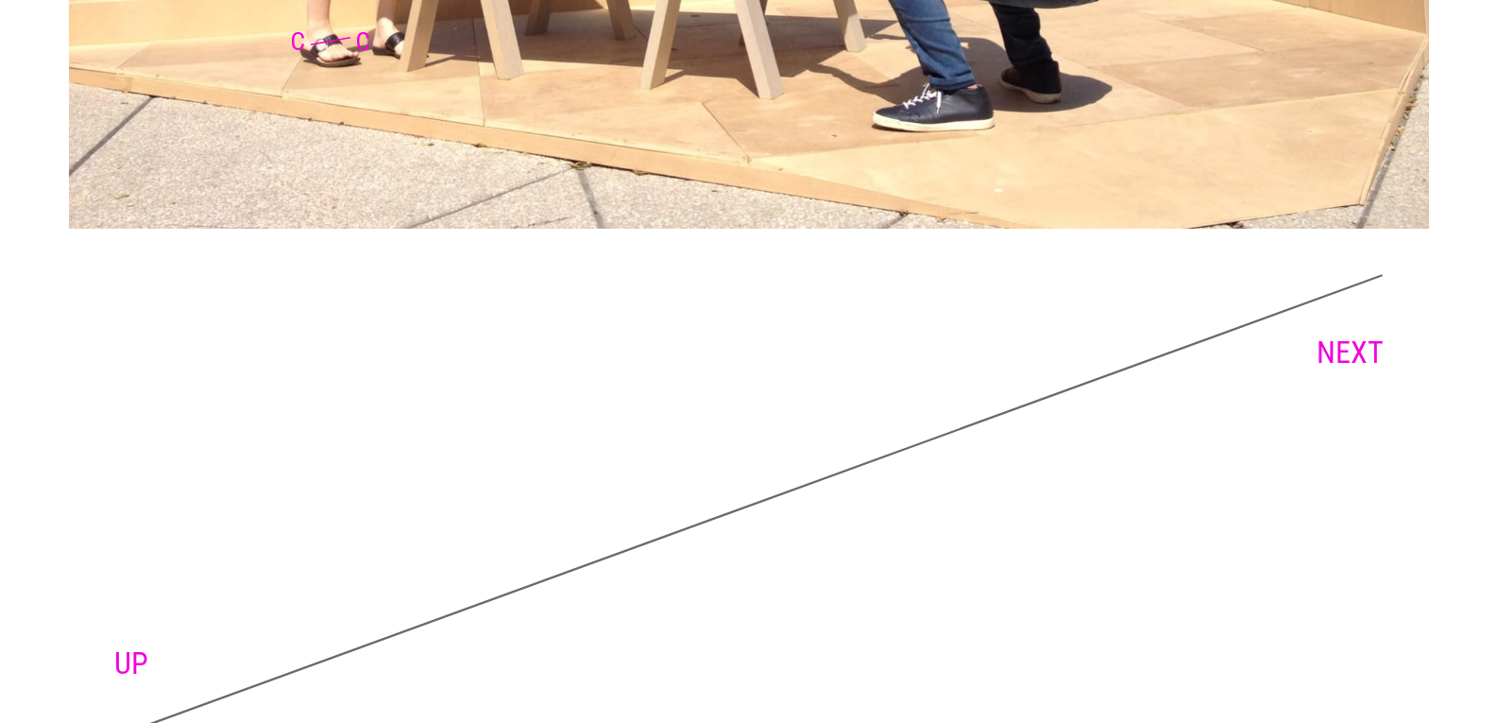
scroll to position [12129, 0]
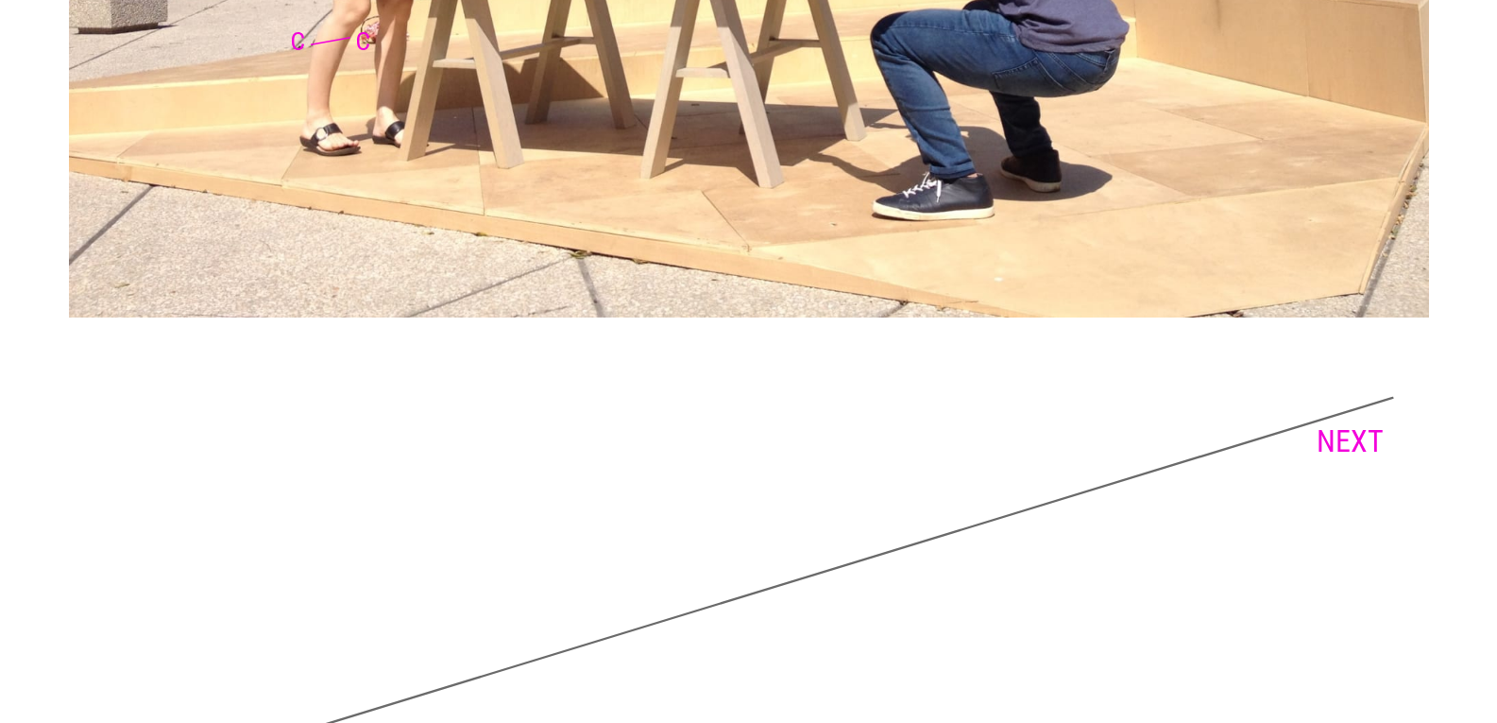
click at [1353, 423] on link "NEXT" at bounding box center [1350, 441] width 67 height 36
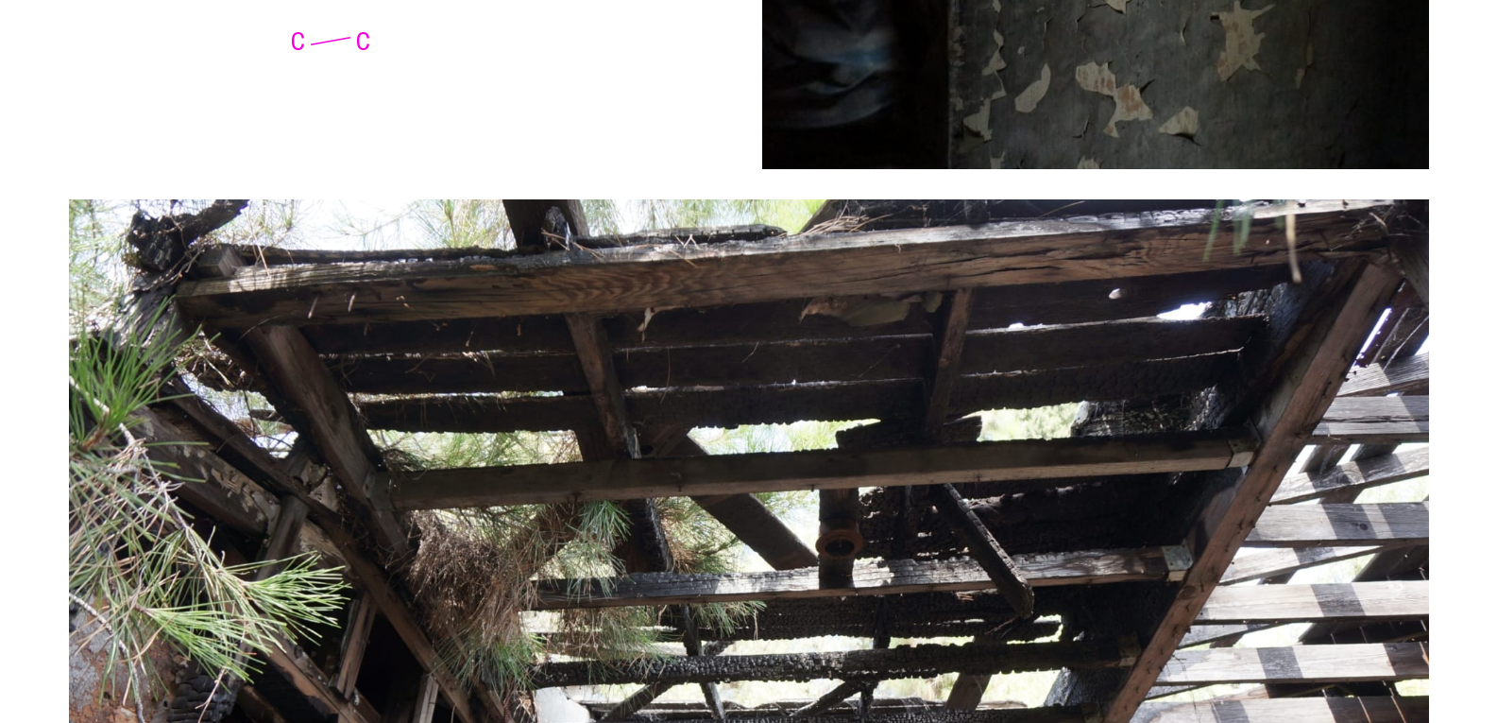
scroll to position [10099, 0]
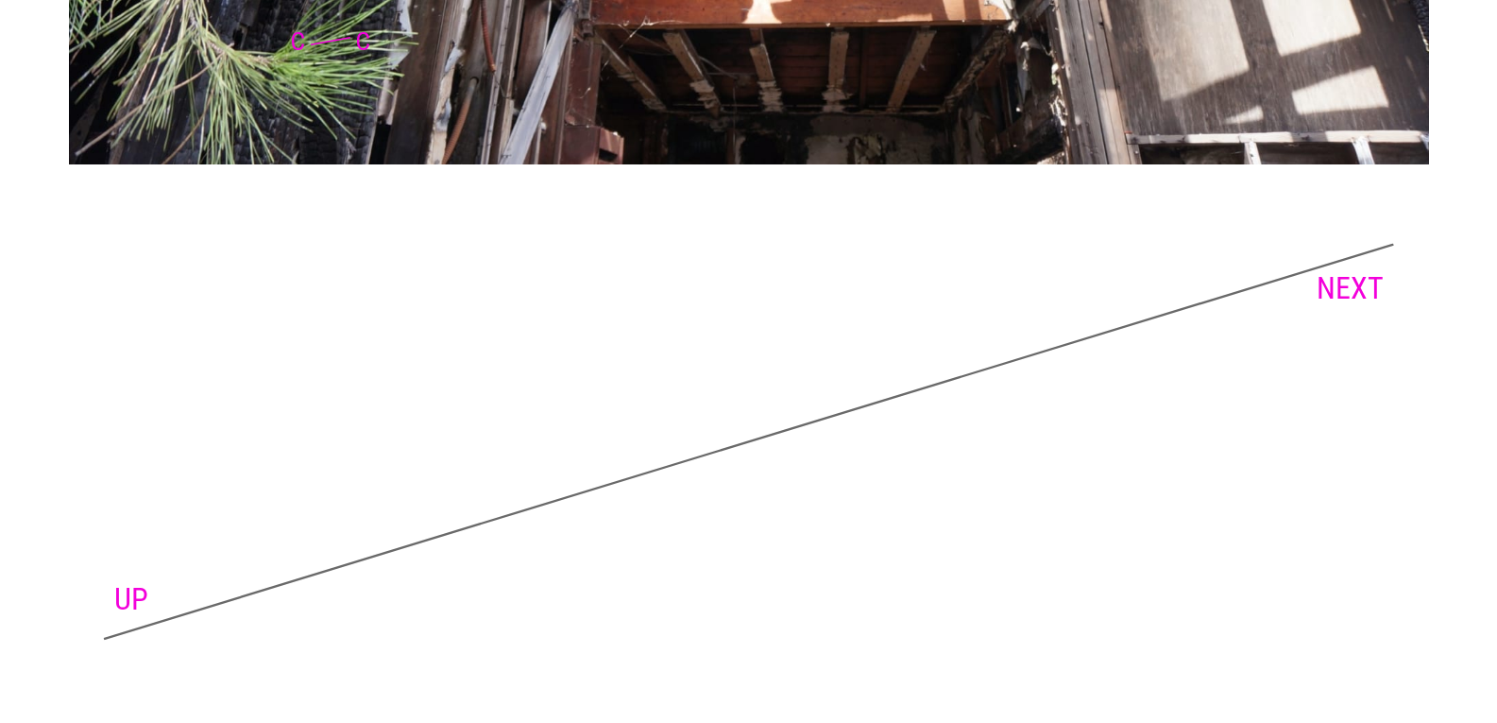
click at [1357, 278] on link "NEXT" at bounding box center [1350, 288] width 67 height 36
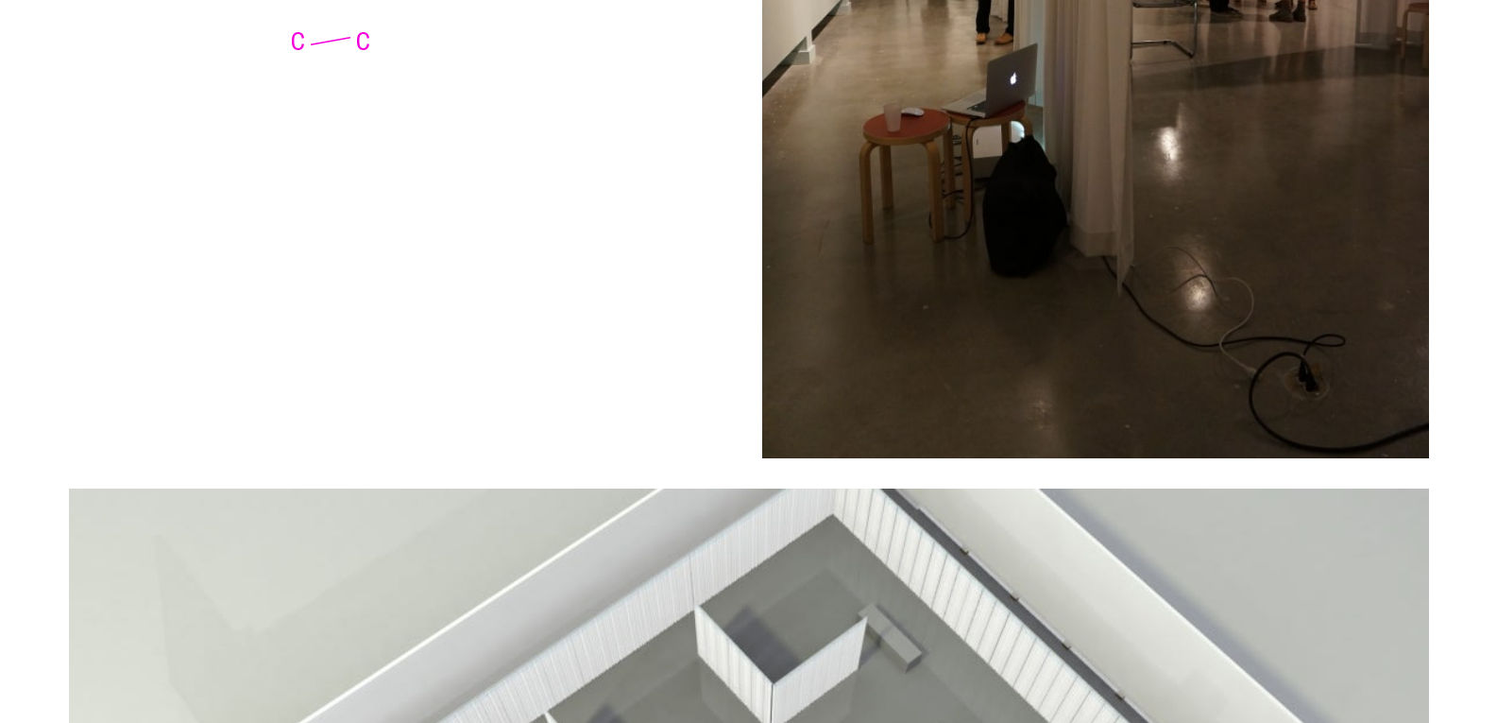
scroll to position [6398, 0]
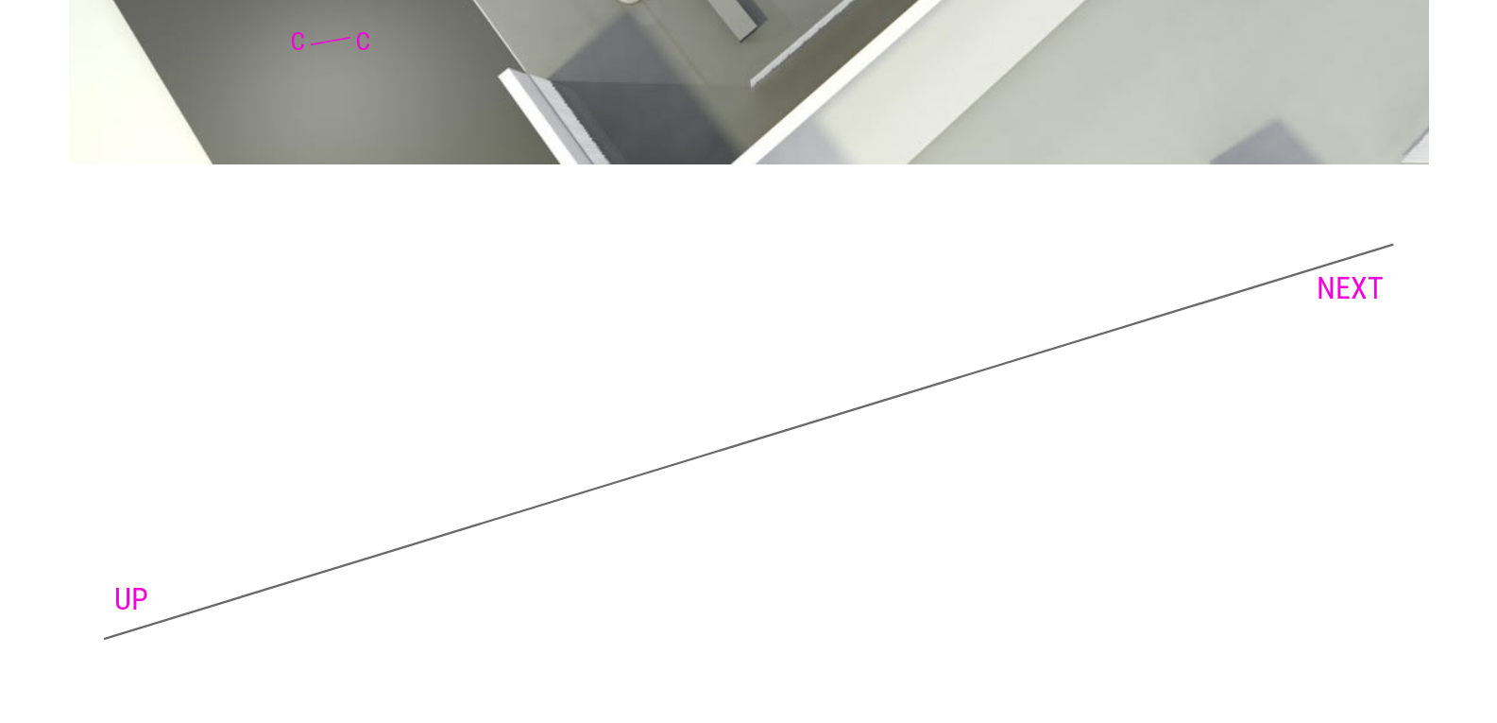
click at [1353, 285] on link "NEXT" at bounding box center [1350, 288] width 67 height 36
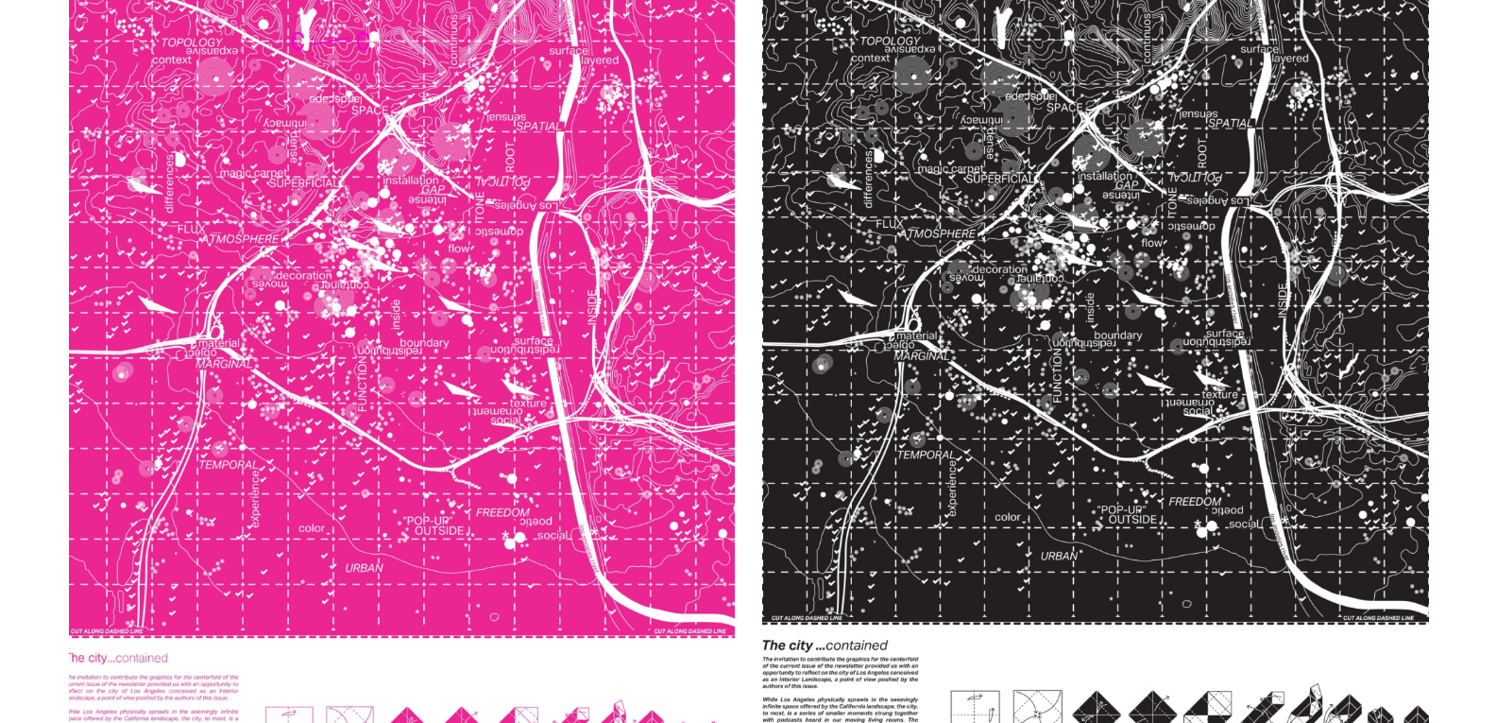
scroll to position [11561, 0]
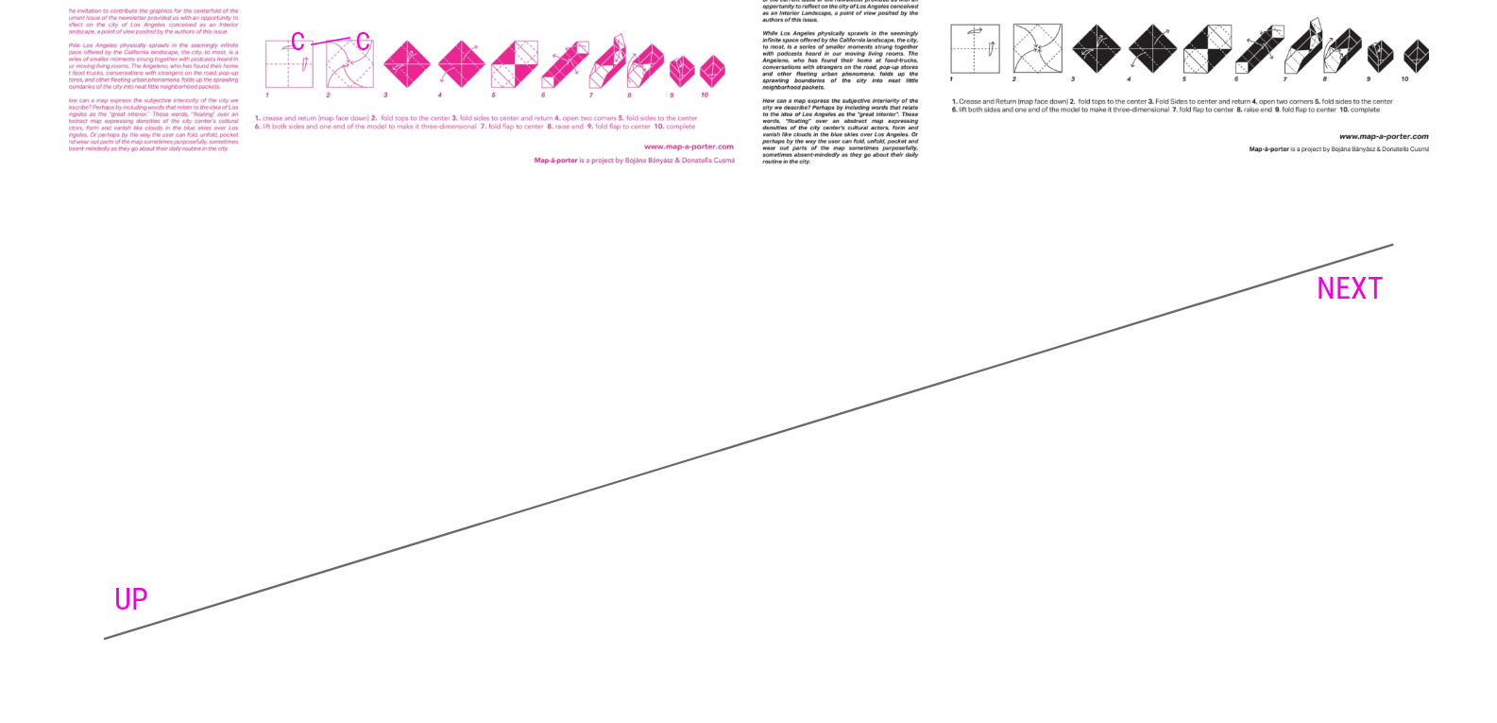
click at [1354, 295] on link "NEXT" at bounding box center [1350, 288] width 67 height 36
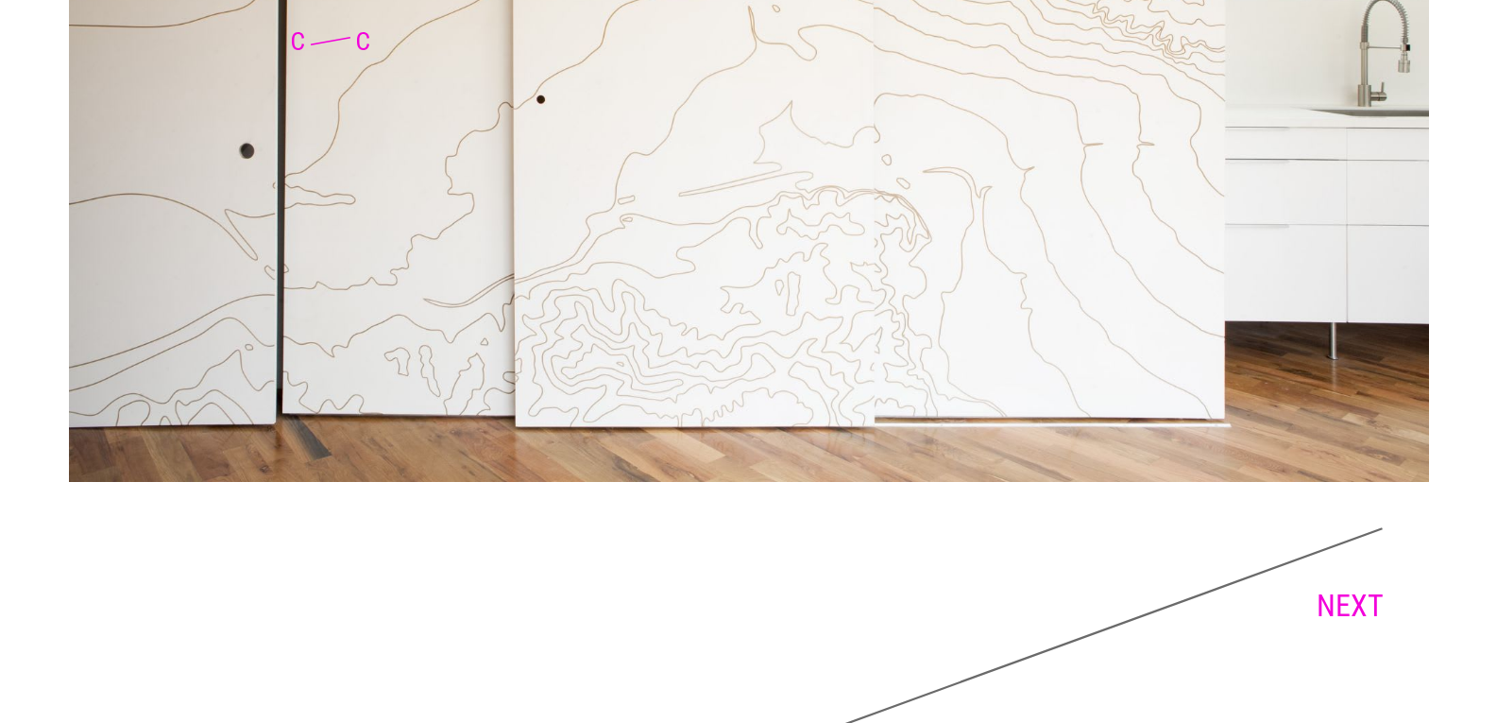
scroll to position [5733, 0]
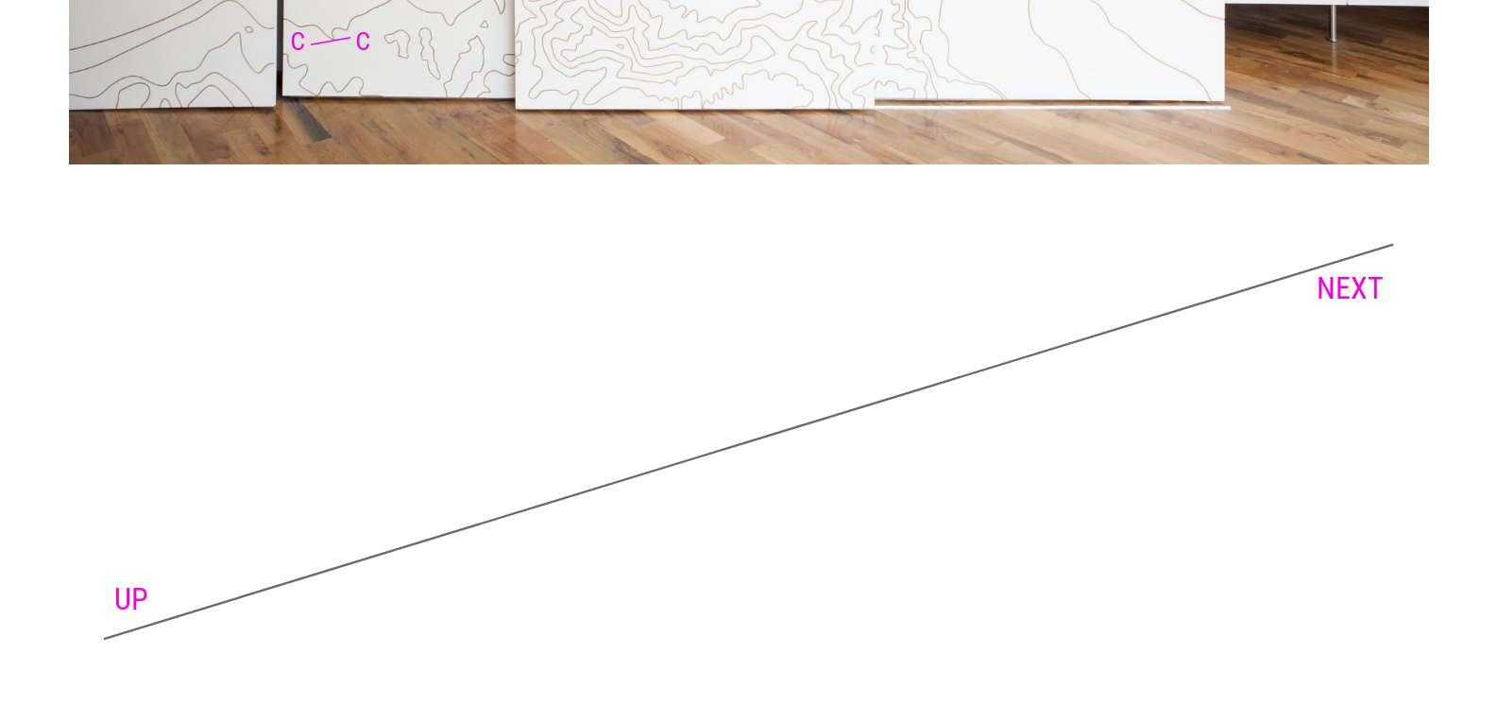
click at [1349, 283] on link "NEXT" at bounding box center [1350, 288] width 67 height 36
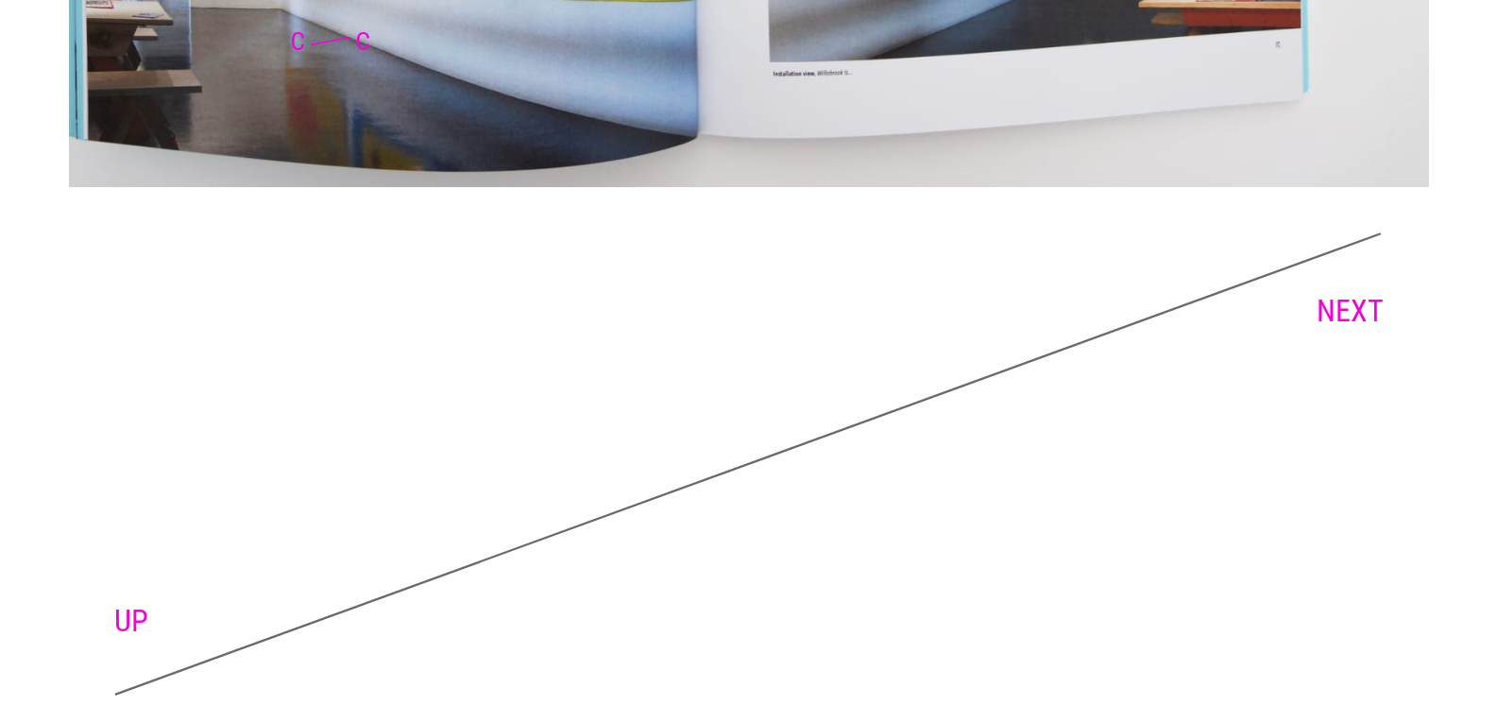
scroll to position [3340, 0]
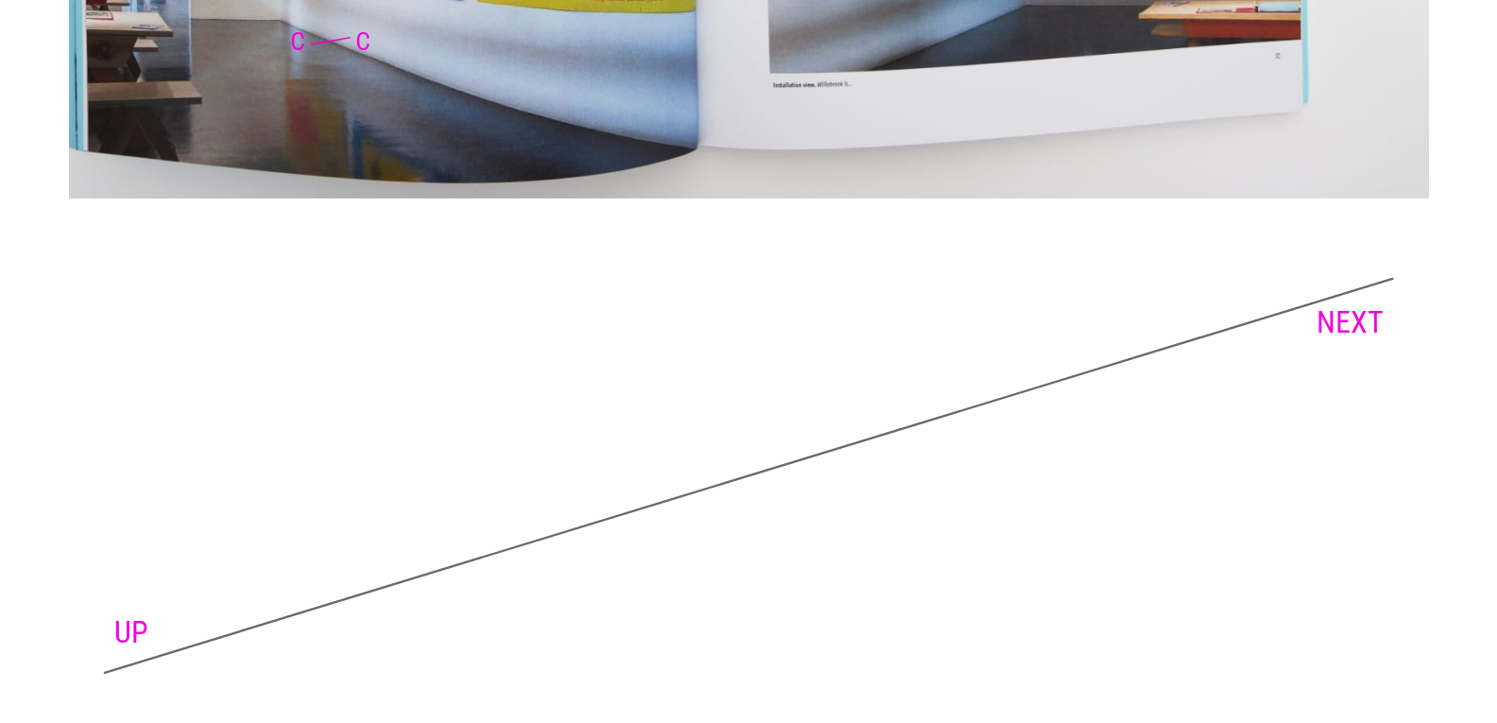
click at [1357, 319] on link "NEXT" at bounding box center [1350, 322] width 67 height 36
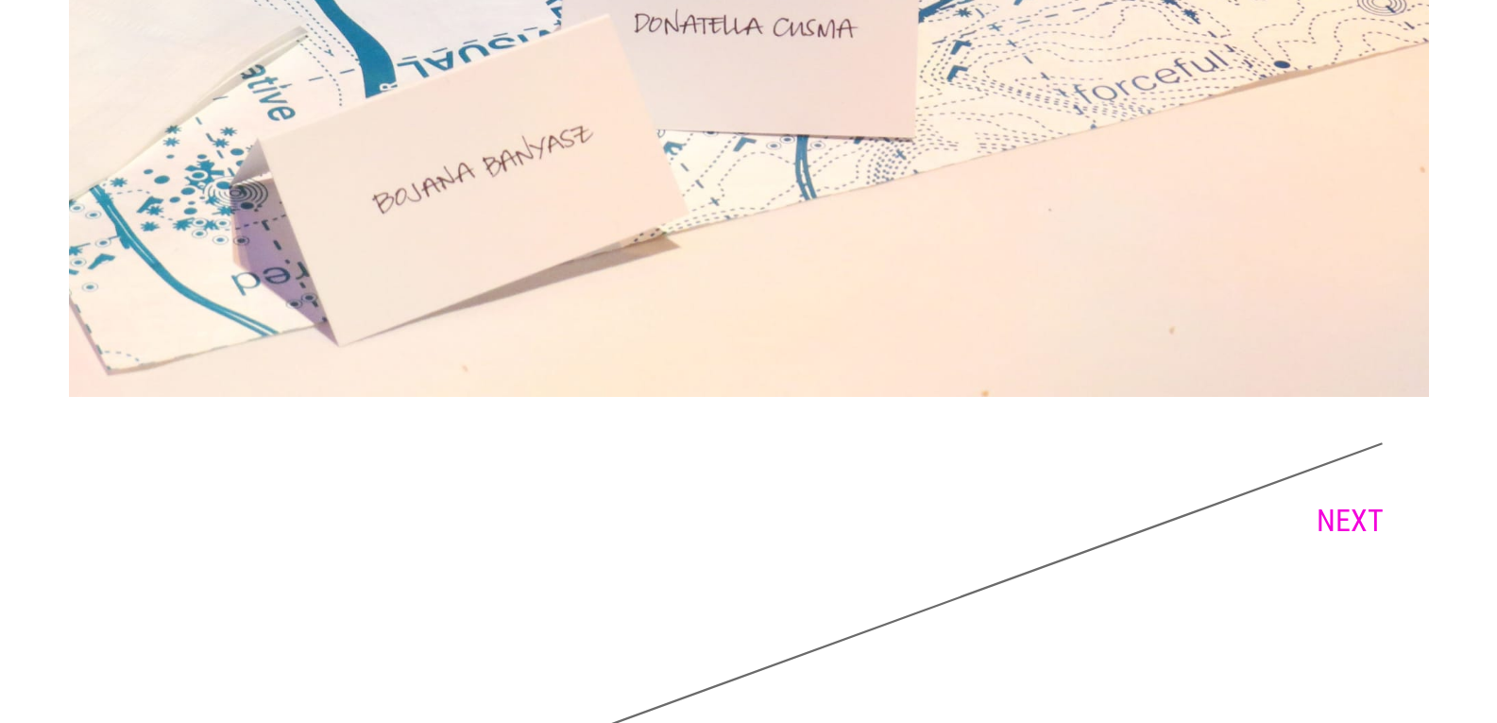
scroll to position [7366, 0]
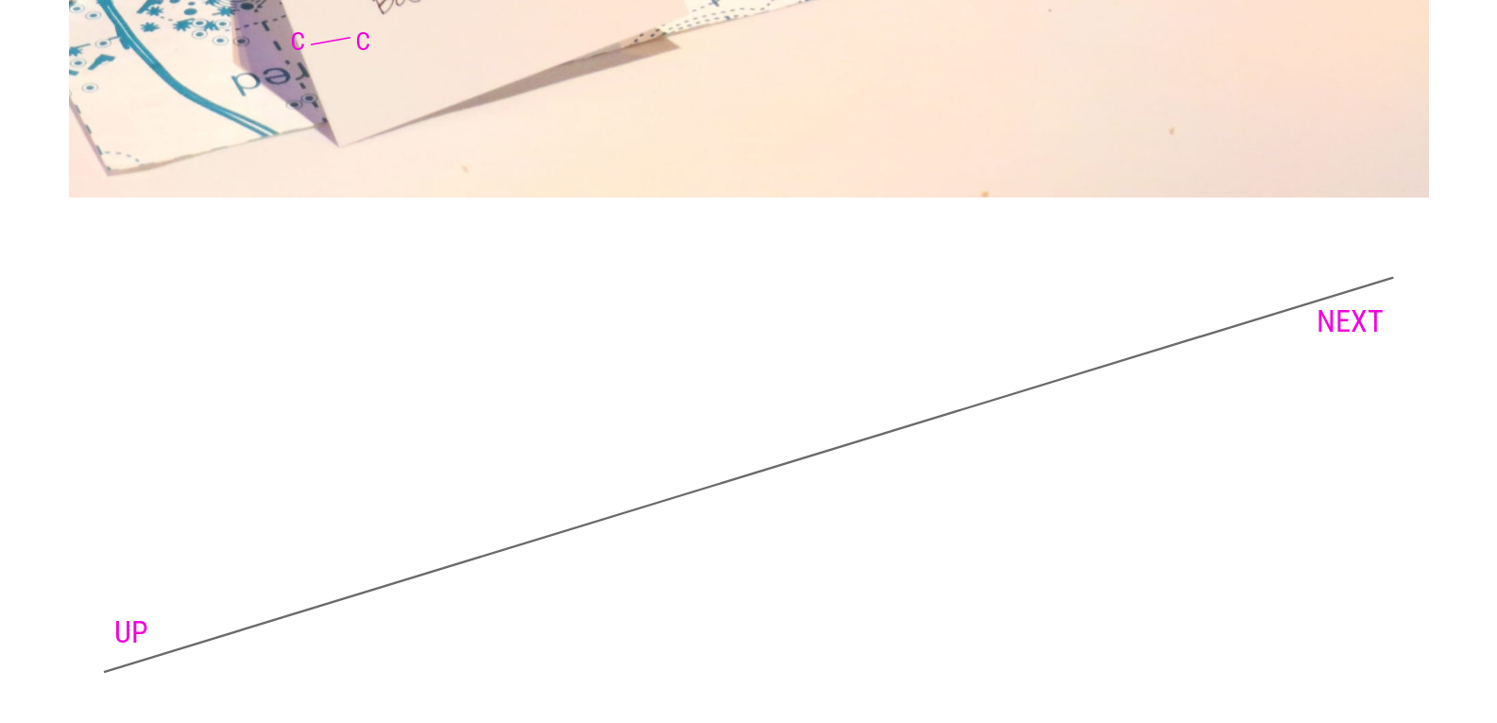
click at [1360, 303] on link "NEXT" at bounding box center [1350, 321] width 67 height 36
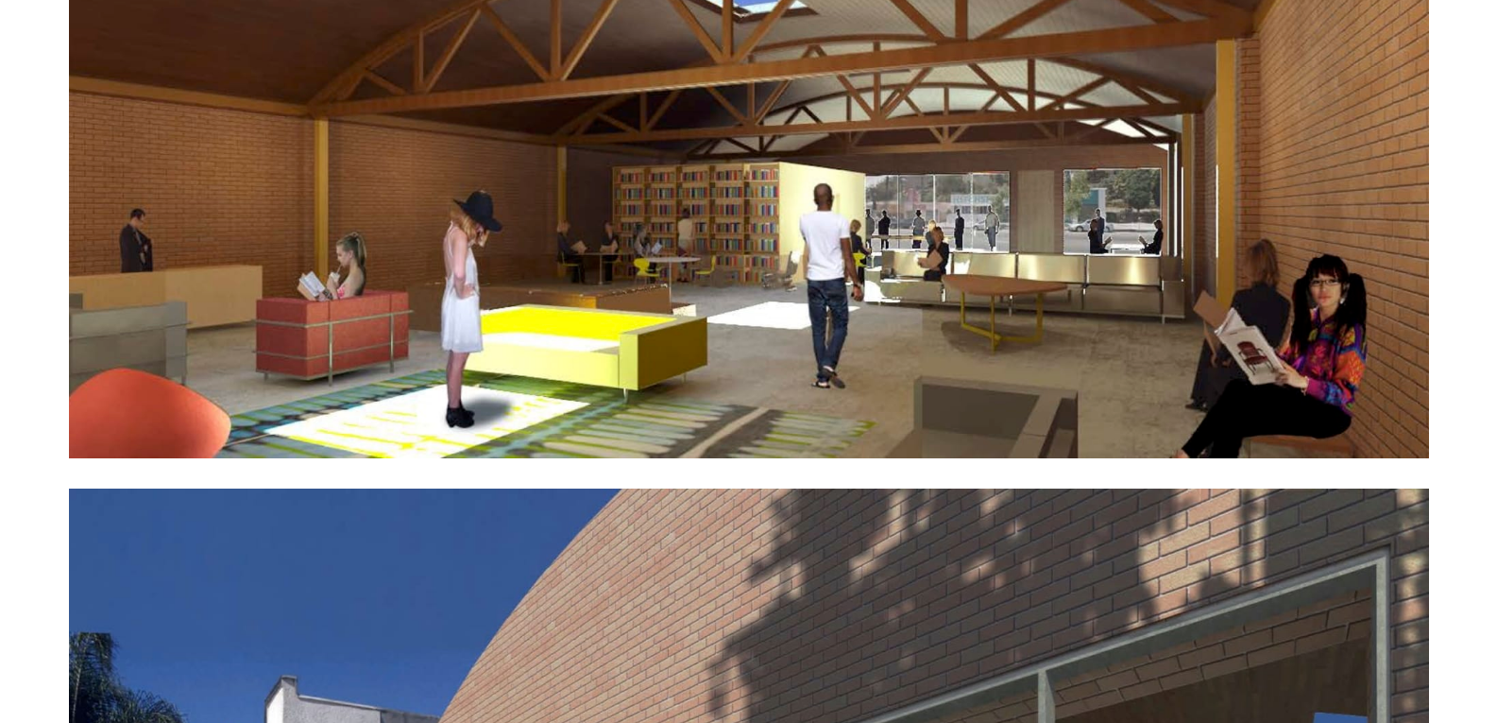
scroll to position [4378, 0]
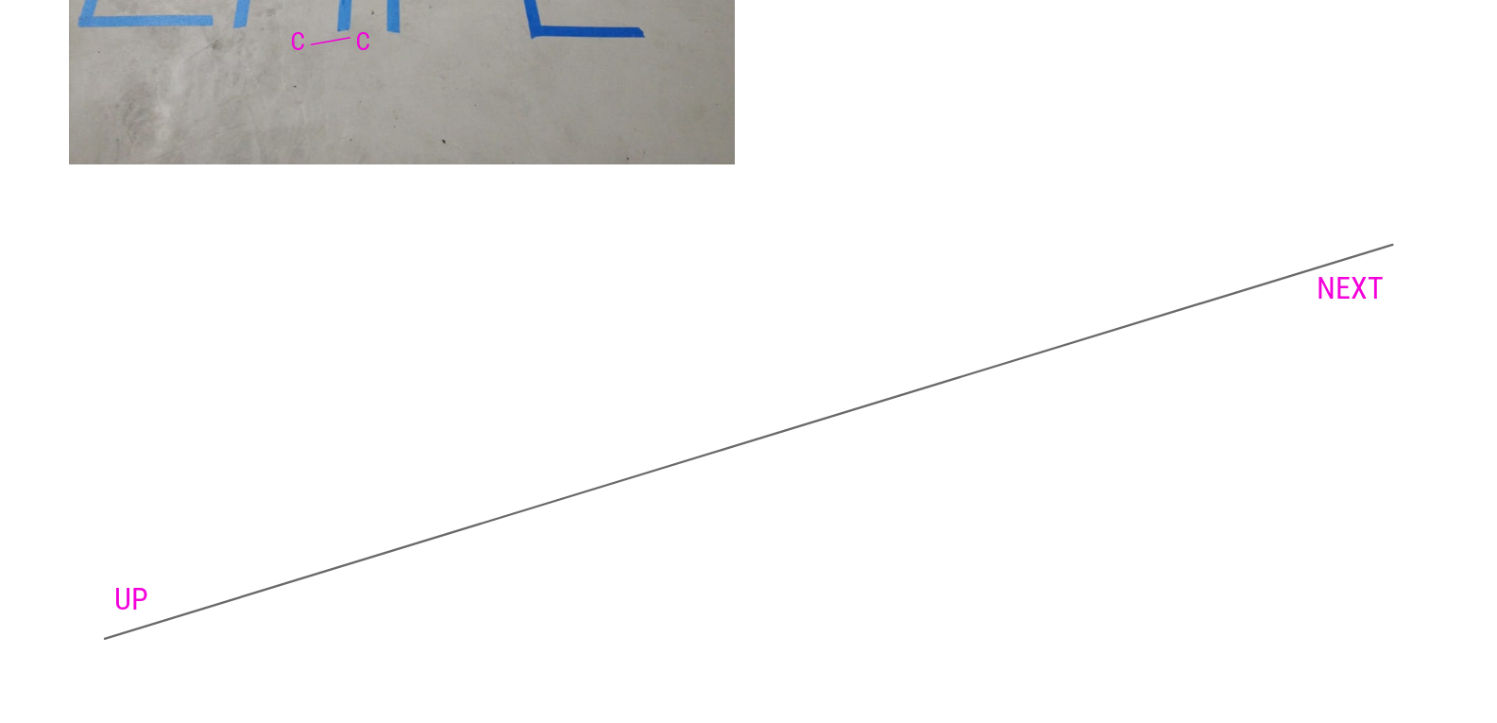
click at [1361, 293] on link "NEXT" at bounding box center [1350, 288] width 67 height 36
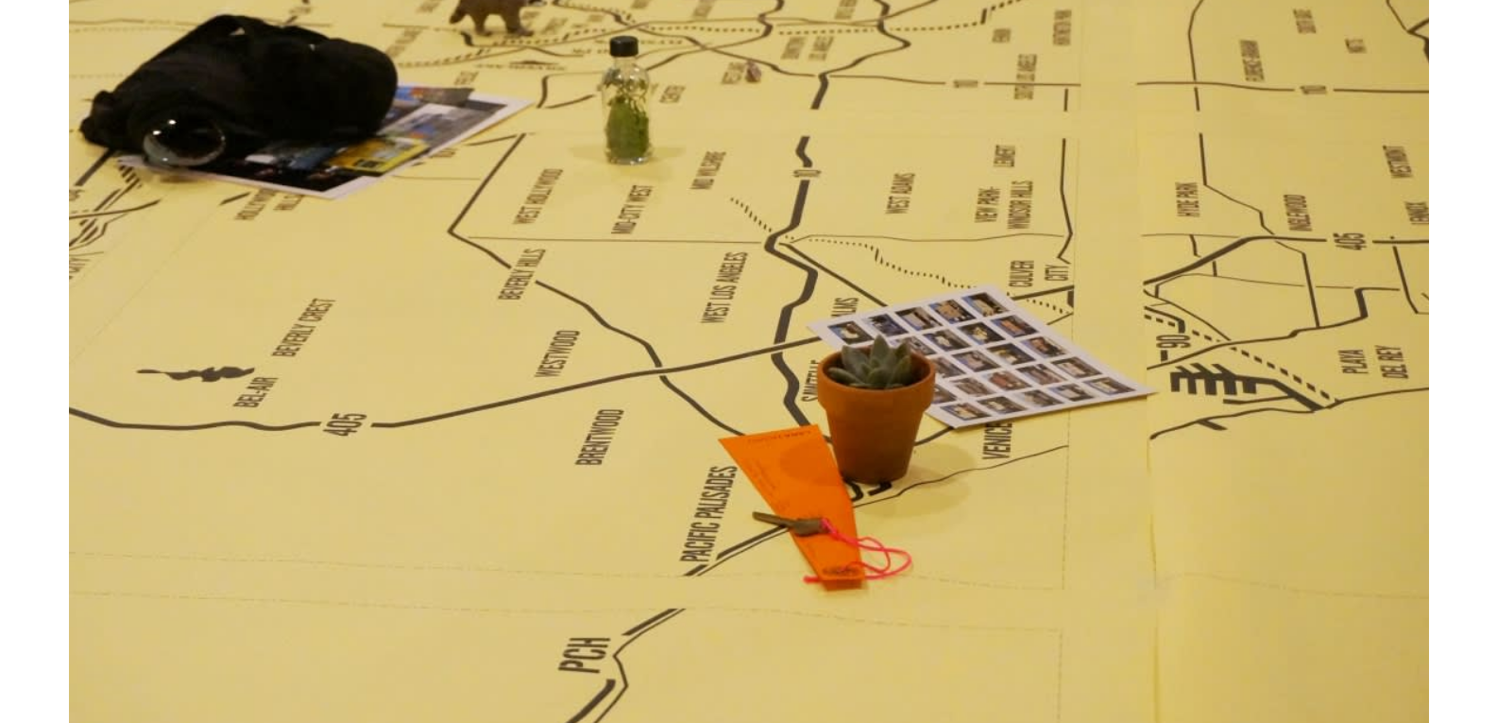
scroll to position [14030, 0]
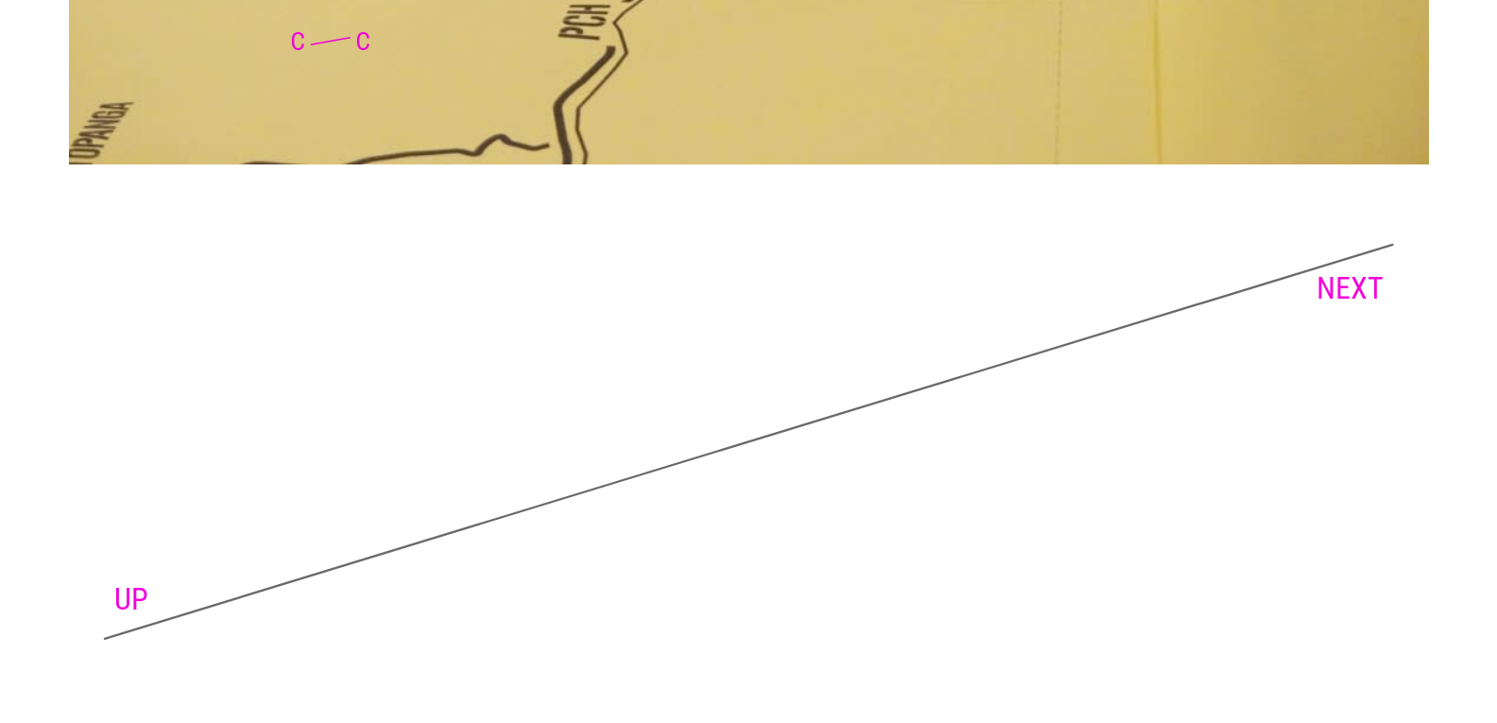
click at [1339, 279] on link "NEXT" at bounding box center [1350, 288] width 67 height 36
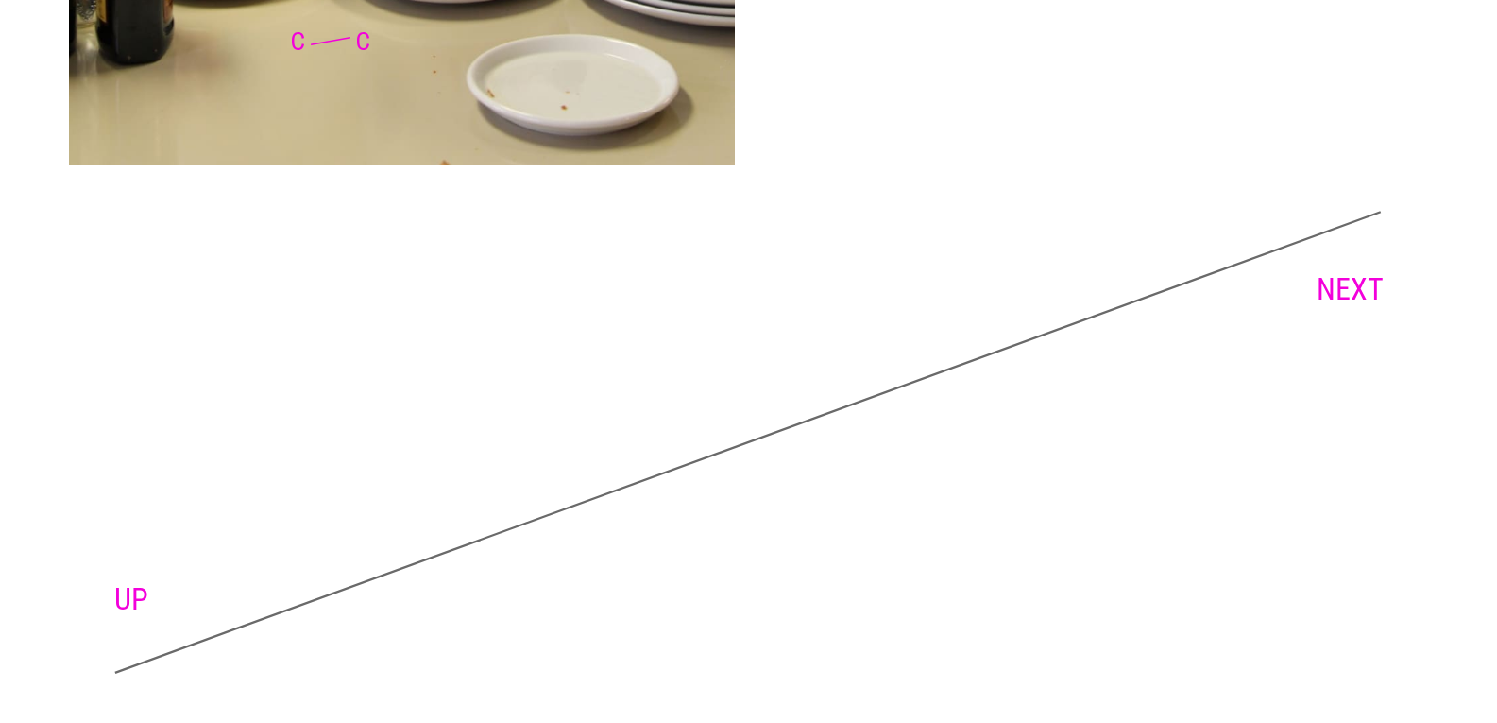
scroll to position [5211, 0]
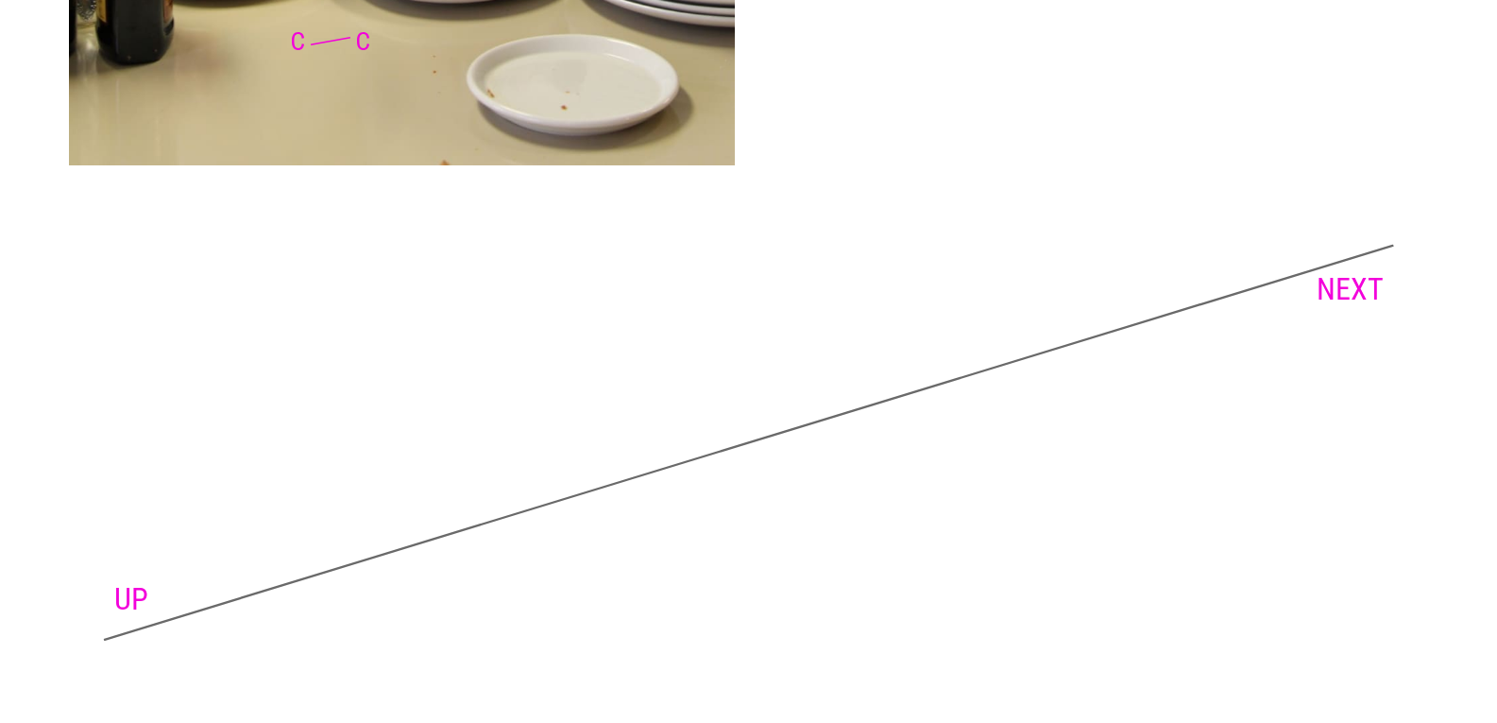
click at [1354, 307] on link "NEXT" at bounding box center [1350, 289] width 67 height 36
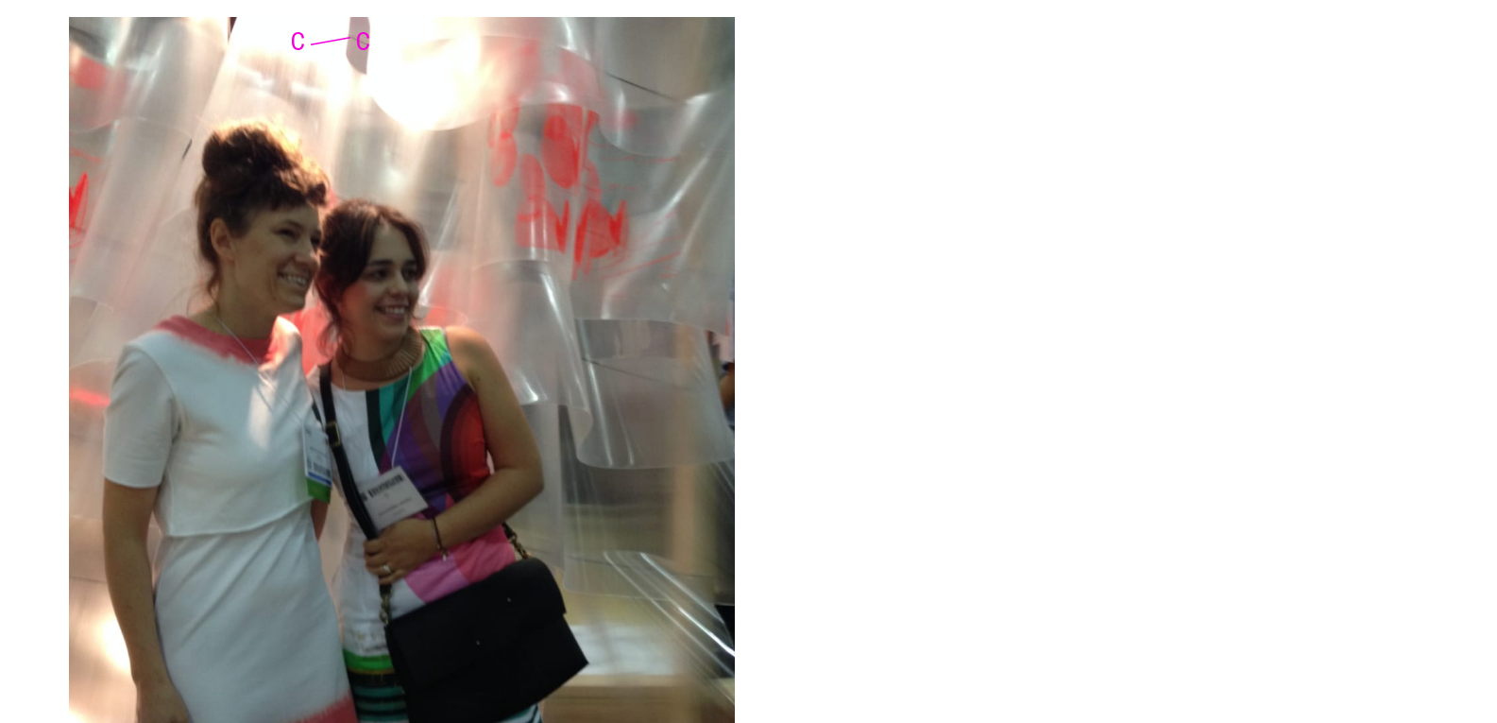
scroll to position [6953, 0]
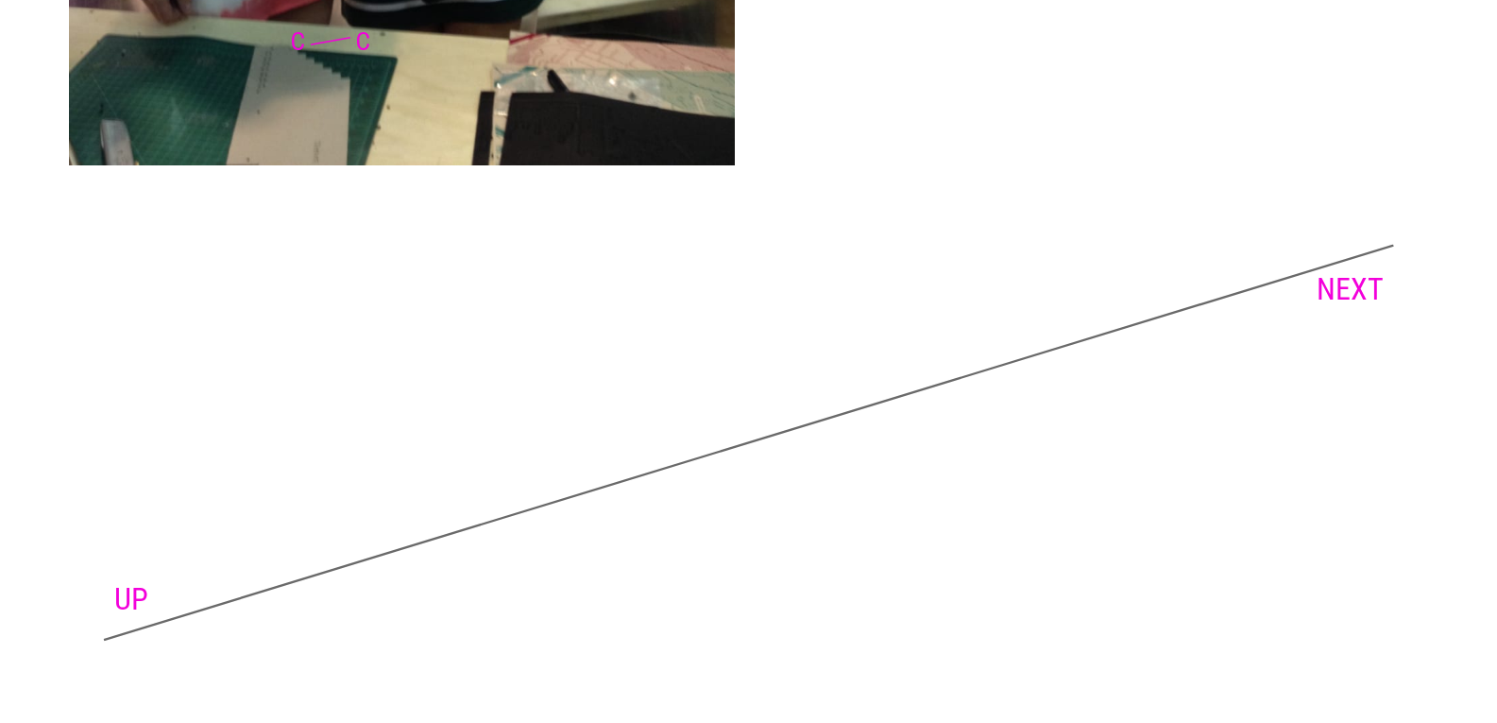
click at [1335, 298] on link "NEXT" at bounding box center [1350, 289] width 67 height 36
